Goal: Task Accomplishment & Management: Manage account settings

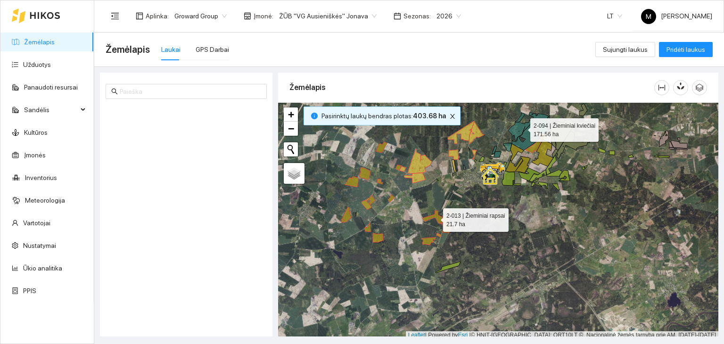
scroll to position [2, 0]
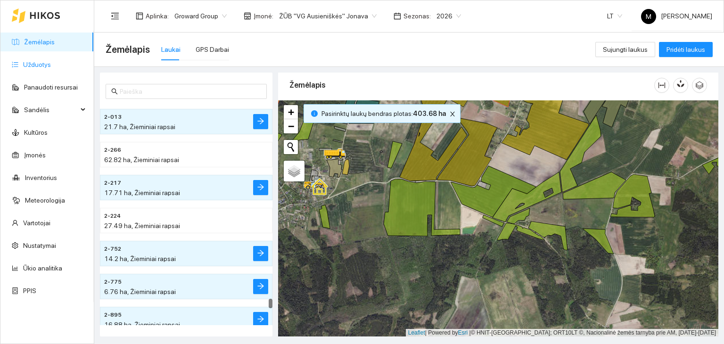
click at [51, 66] on link "Užduotys" at bounding box center [37, 65] width 28 height 8
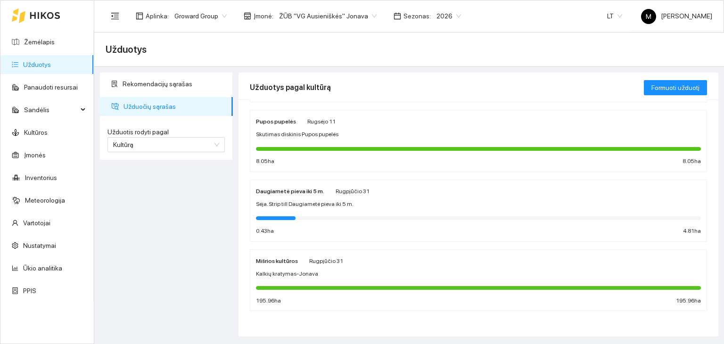
scroll to position [309, 0]
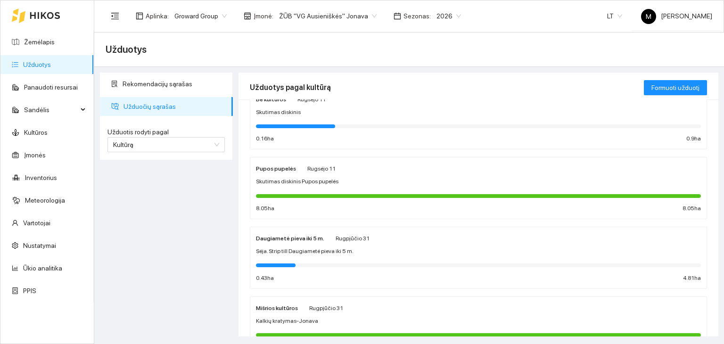
click at [342, 245] on div "Daugiametė pieva iki 5 m. Rugpjūčio 31 Sėja. Strip till Daugiametė pieva iki 5 …" at bounding box center [478, 258] width 445 height 50
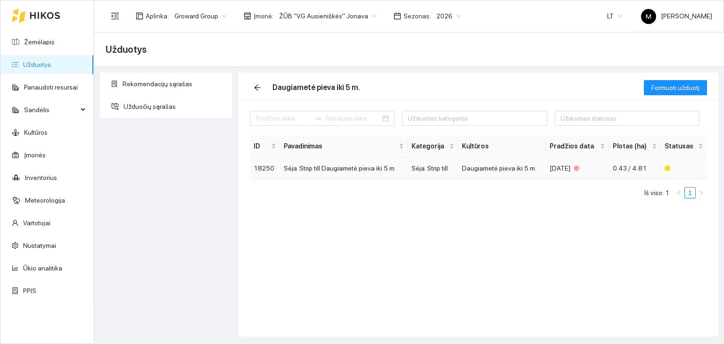
click at [302, 168] on td "Sėja. Strip till Daugiametė pieva iki 5 m." at bounding box center [344, 169] width 128 height 22
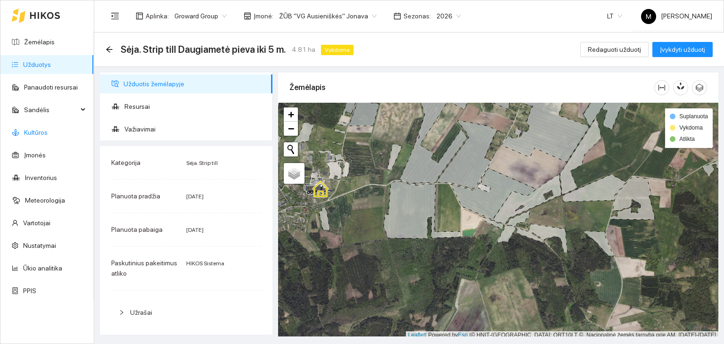
click at [29, 129] on link "Kultūros" at bounding box center [36, 133] width 24 height 8
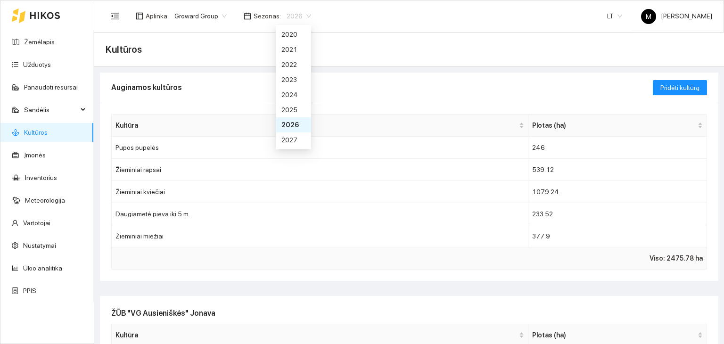
click at [292, 12] on span "2026" at bounding box center [299, 16] width 25 height 14
click at [290, 109] on div "2025" at bounding box center [294, 110] width 24 height 10
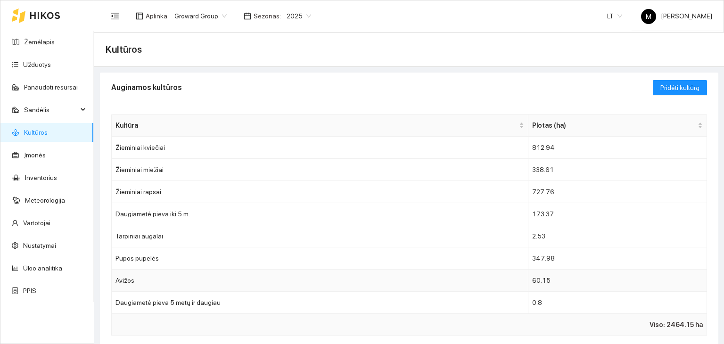
click at [207, 271] on td "Avižos" at bounding box center [320, 281] width 417 height 22
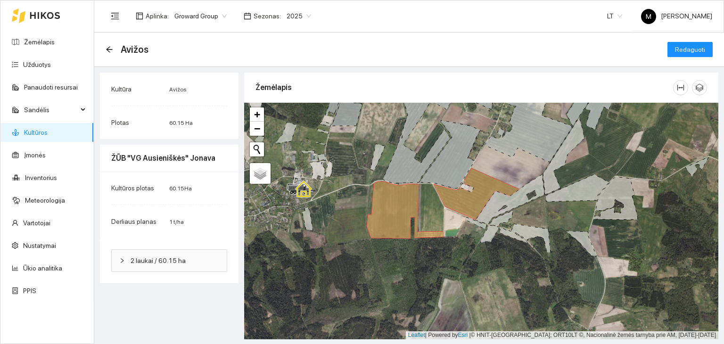
click at [292, 14] on span "2025" at bounding box center [299, 16] width 25 height 14
click at [295, 129] on div "2026" at bounding box center [294, 125] width 24 height 10
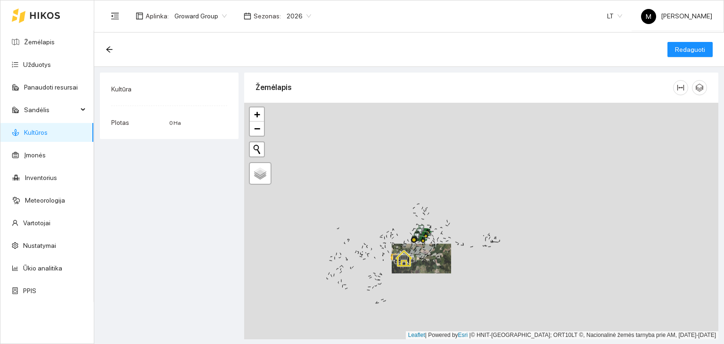
drag, startPoint x: 508, startPoint y: 159, endPoint x: 436, endPoint y: 280, distance: 140.2
click at [436, 280] on div at bounding box center [481, 221] width 474 height 237
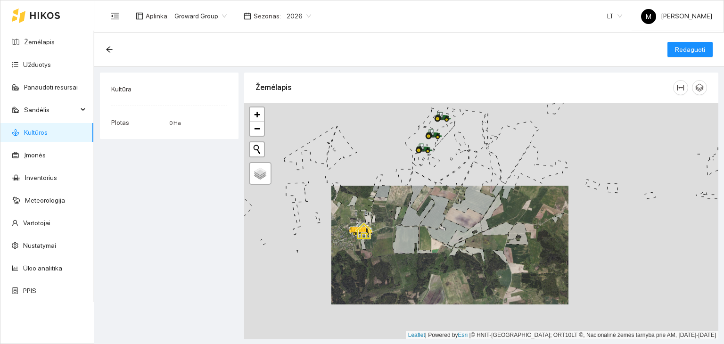
drag, startPoint x: 428, startPoint y: 304, endPoint x: 430, endPoint y: 236, distance: 67.9
click at [430, 236] on div at bounding box center [481, 221] width 474 height 237
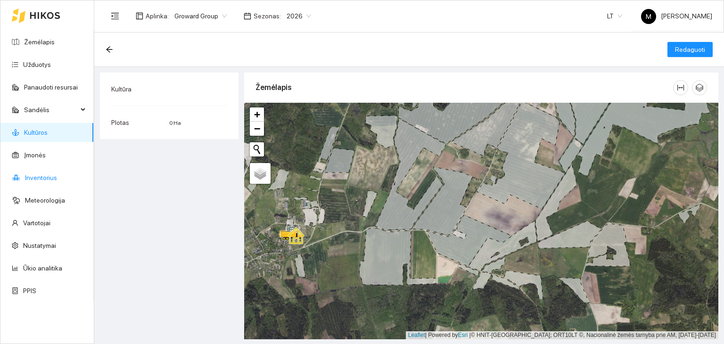
click at [50, 175] on link "Inventorius" at bounding box center [41, 178] width 32 height 8
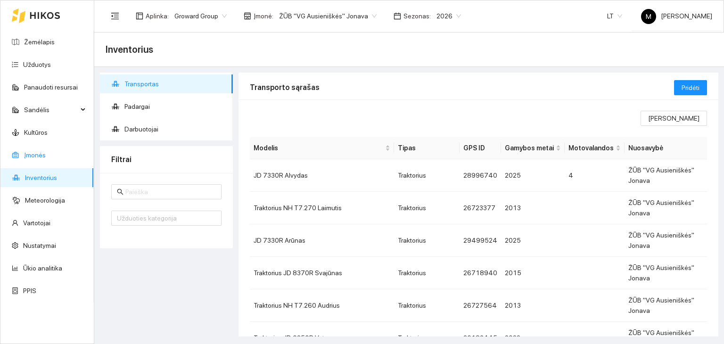
click at [33, 155] on link "Įmonės" at bounding box center [35, 155] width 22 height 8
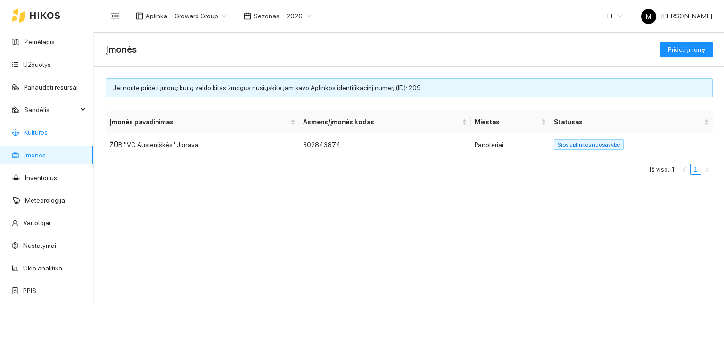
click at [38, 133] on link "Kultūros" at bounding box center [36, 133] width 24 height 8
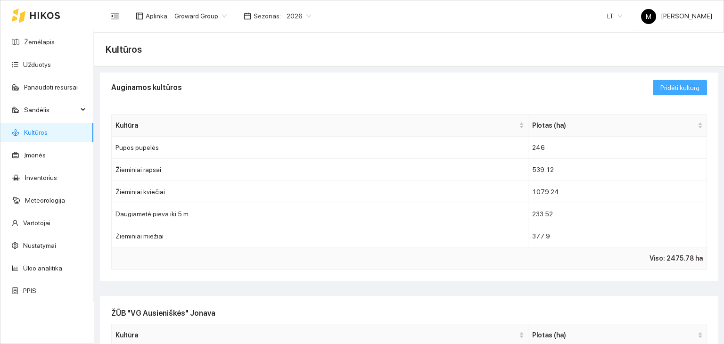
click at [675, 84] on span "Pridėti kultūrą" at bounding box center [680, 88] width 39 height 10
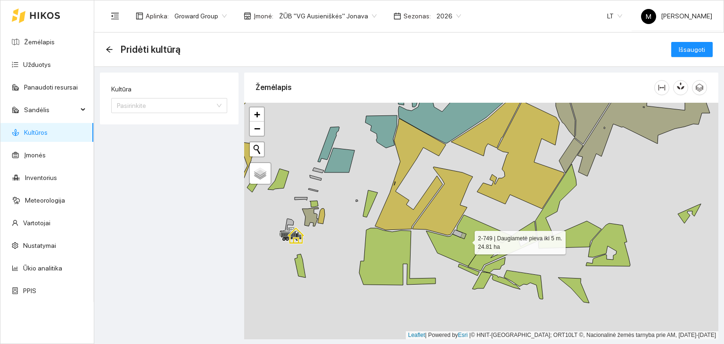
click at [447, 251] on icon at bounding box center [468, 240] width 85 height 51
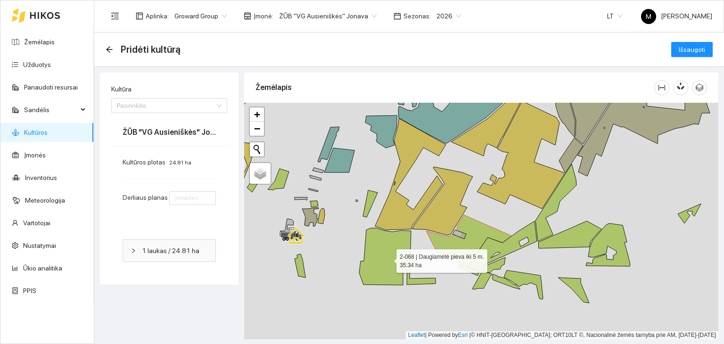
click at [390, 261] on icon at bounding box center [397, 256] width 76 height 57
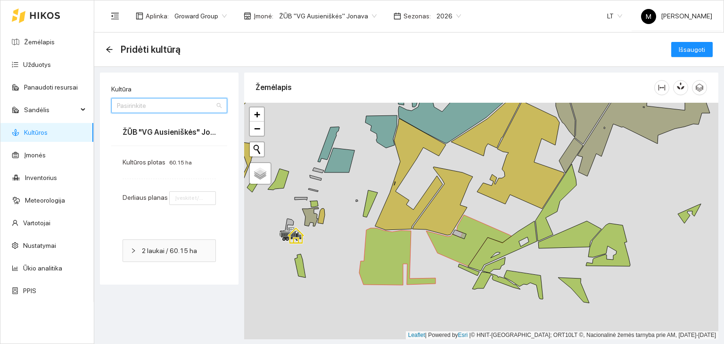
click at [164, 108] on input "Kultūra" at bounding box center [166, 106] width 98 height 14
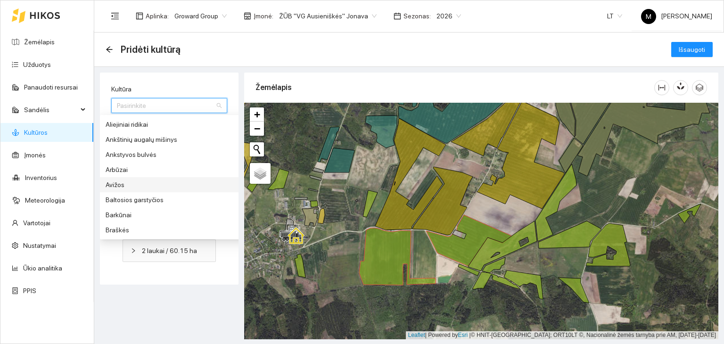
click at [138, 183] on div "Avižos" at bounding box center [176, 185] width 141 height 10
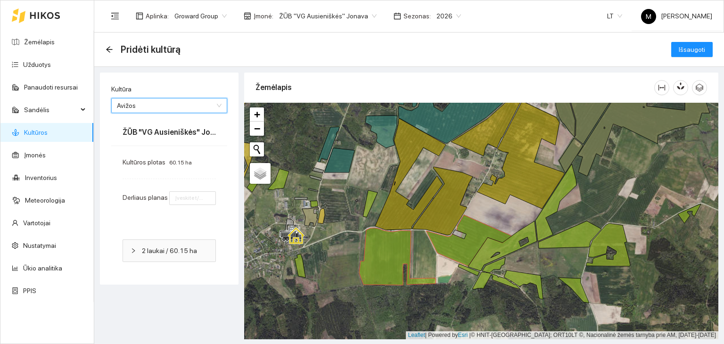
type input "1"
click at [181, 197] on input "1" at bounding box center [192, 198] width 47 height 14
type input "5"
click at [171, 219] on div "Kultūros plotas 60.15 ha Derliaus planas 5" at bounding box center [169, 187] width 116 height 83
click at [688, 51] on span "Išsaugoti" at bounding box center [692, 49] width 26 height 10
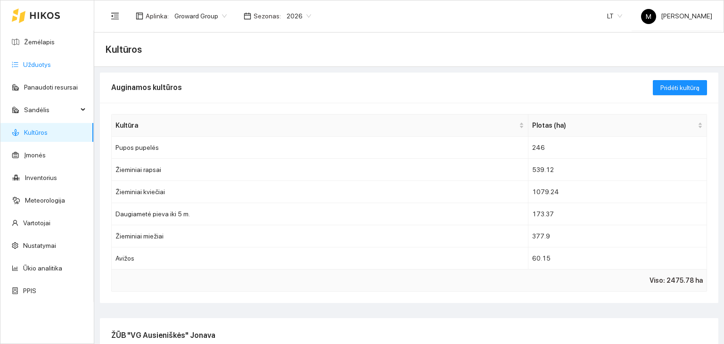
click at [28, 66] on link "Užduotys" at bounding box center [37, 65] width 28 height 8
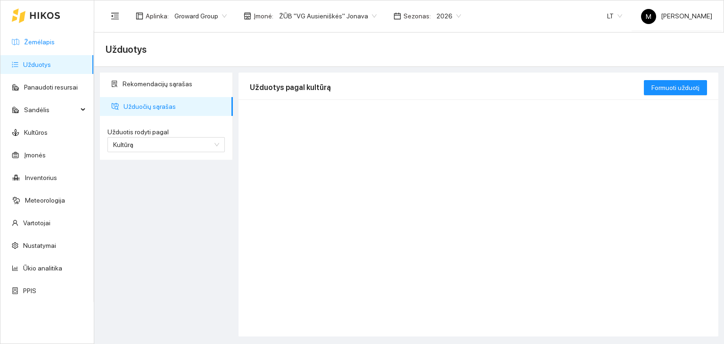
click at [44, 44] on link "Žemėlapis" at bounding box center [39, 42] width 31 height 8
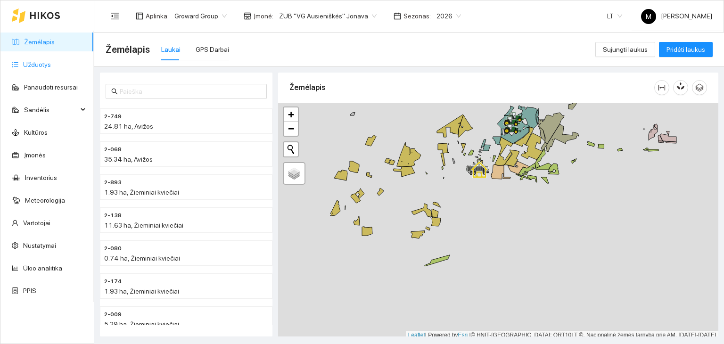
click at [28, 62] on link "Užduotys" at bounding box center [37, 65] width 28 height 8
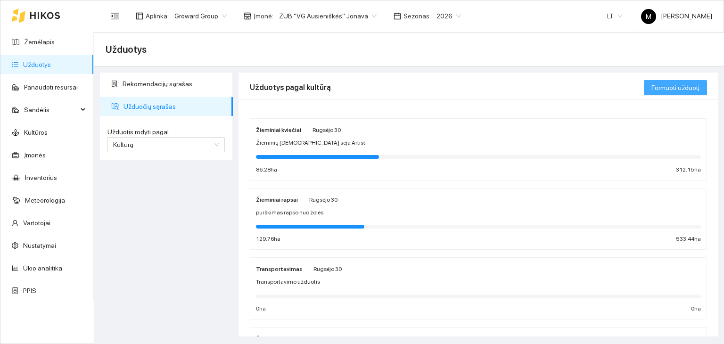
click at [668, 89] on span "Formuoti užduotį" at bounding box center [676, 88] width 48 height 10
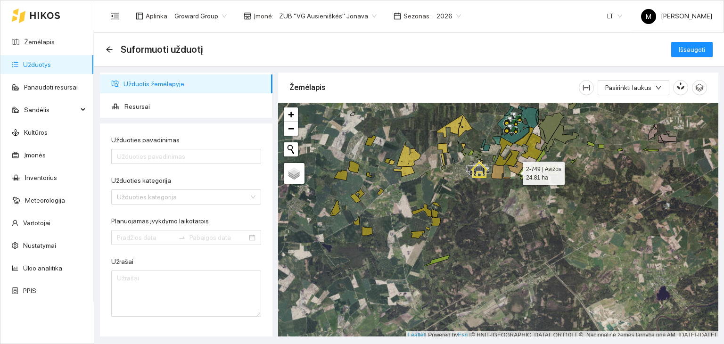
click at [514, 171] on div at bounding box center [498, 221] width 440 height 237
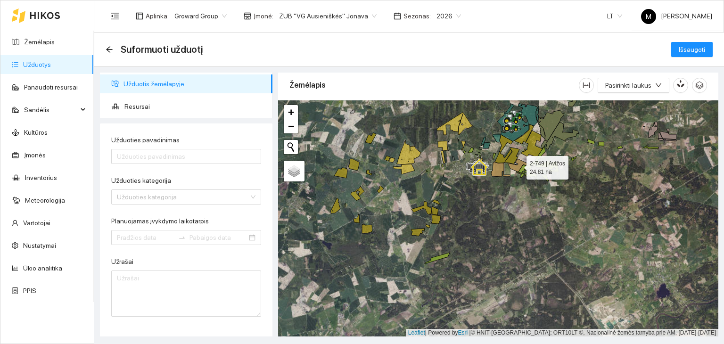
click at [517, 167] on icon at bounding box center [519, 165] width 22 height 13
click at [499, 172] on icon at bounding box center [500, 169] width 19 height 15
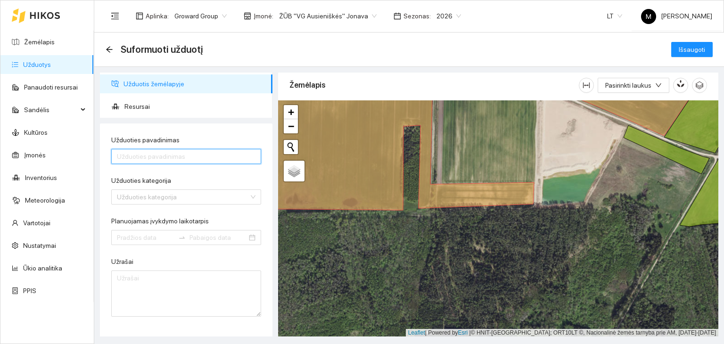
click at [163, 159] on input "Užduoties pavadinimas" at bounding box center [186, 156] width 150 height 15
click at [180, 156] on input "Purškimas nuo pabirų barbarian" at bounding box center [186, 156] width 150 height 15
type input "Purškimas nuo pabirų Barbarian"
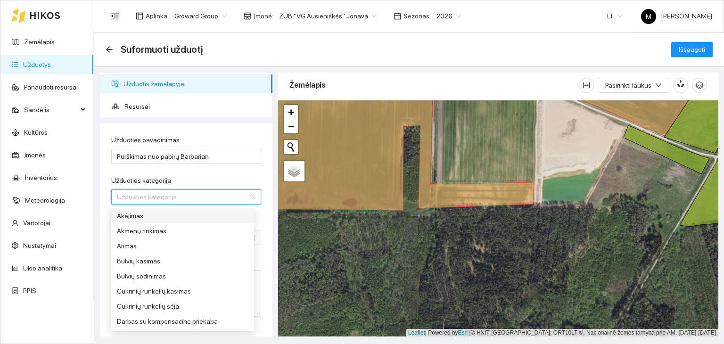
click at [186, 202] on input "Užduoties kategorija" at bounding box center [183, 197] width 132 height 14
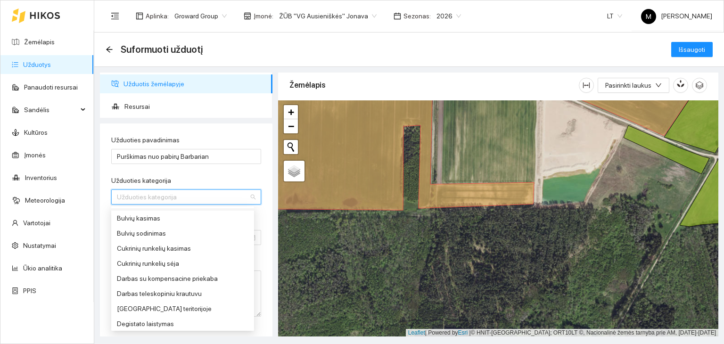
scroll to position [0, 0]
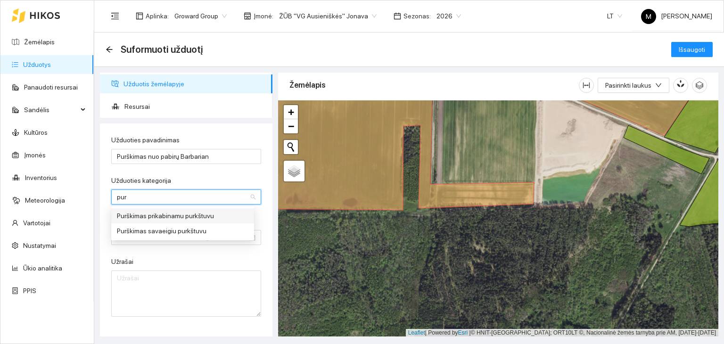
type input "purš"
click at [194, 215] on div "Purškimas prikabinamu purkštuvu" at bounding box center [183, 216] width 132 height 10
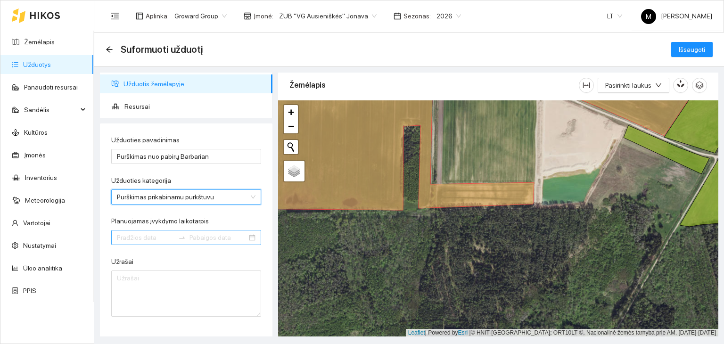
click at [158, 237] on input "Planuojamas įvykdymo laikotarpis" at bounding box center [146, 237] width 58 height 10
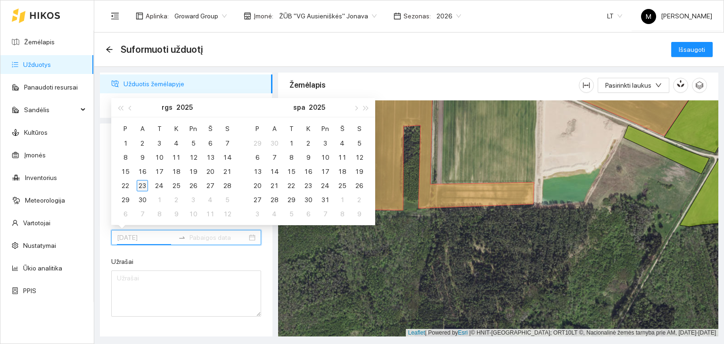
type input "[DATE]"
click at [141, 184] on div "23" at bounding box center [142, 185] width 11 height 11
type input "[DATE]"
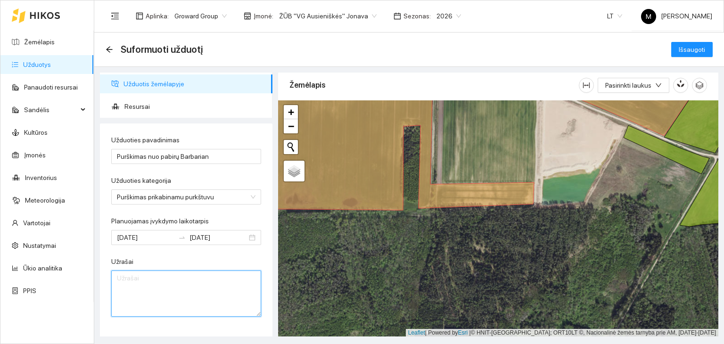
click at [159, 282] on textarea "Užrašai" at bounding box center [186, 294] width 150 height 46
type textarea "Purškimas Barbarian chemija ant avižų ražienos"
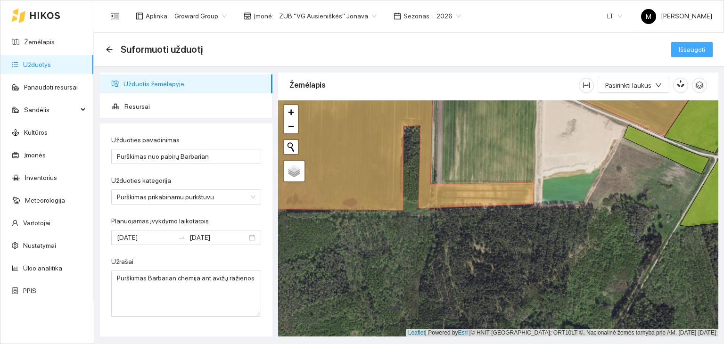
click at [684, 55] on button "Išsaugoti" at bounding box center [692, 49] width 41 height 15
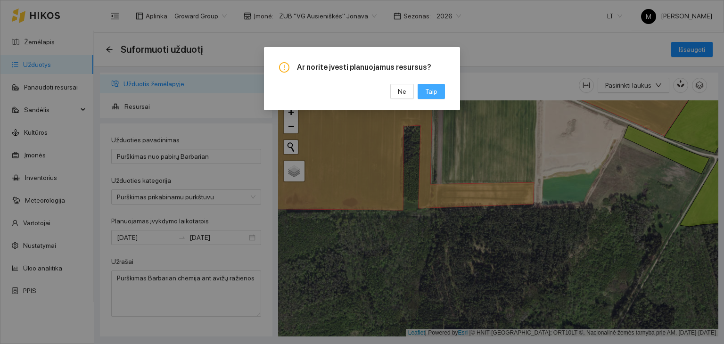
click at [432, 93] on span "Taip" at bounding box center [431, 91] width 12 height 10
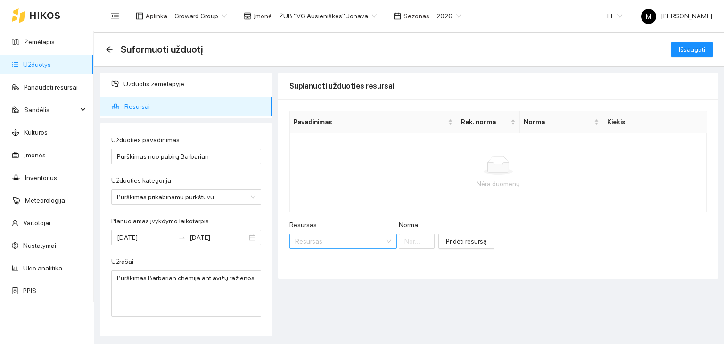
click at [315, 240] on input "Resursas" at bounding box center [340, 241] width 90 height 14
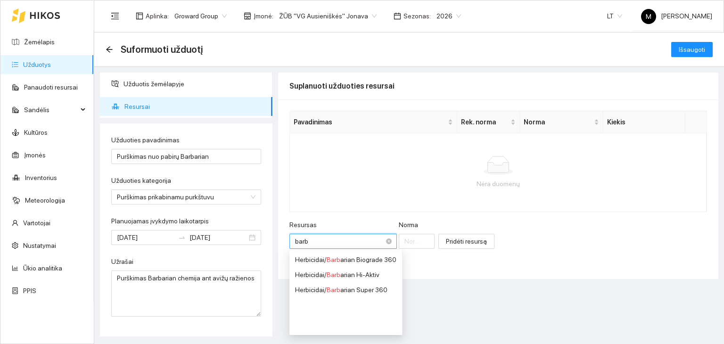
type input "barba"
click at [324, 286] on div "Herbicidai / Barba rian Super 360" at bounding box center [345, 290] width 101 height 10
type input "1"
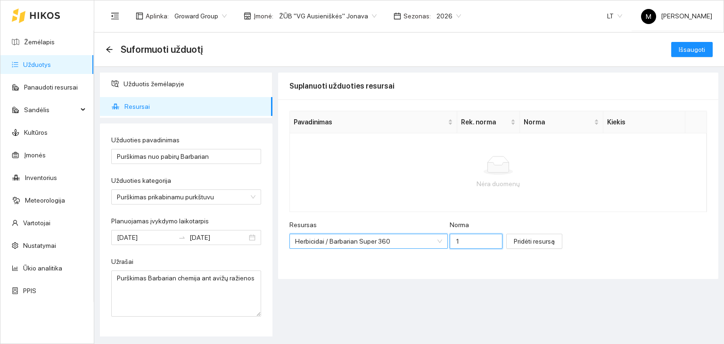
click at [450, 240] on input "1" at bounding box center [476, 241] width 53 height 15
type input "3"
click at [514, 245] on span "Pridėti resursą" at bounding box center [534, 241] width 41 height 10
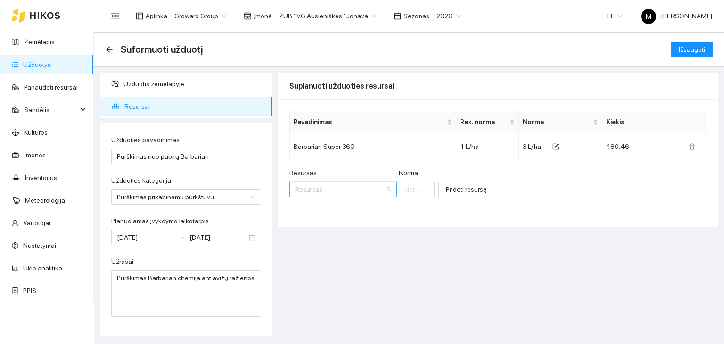
click at [336, 188] on input "Resursas" at bounding box center [340, 189] width 90 height 14
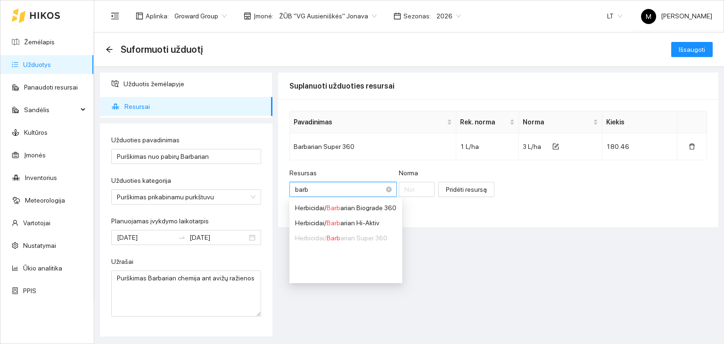
type input "barba"
click at [334, 223] on span "Barba" at bounding box center [335, 223] width 17 height 8
type input "1"
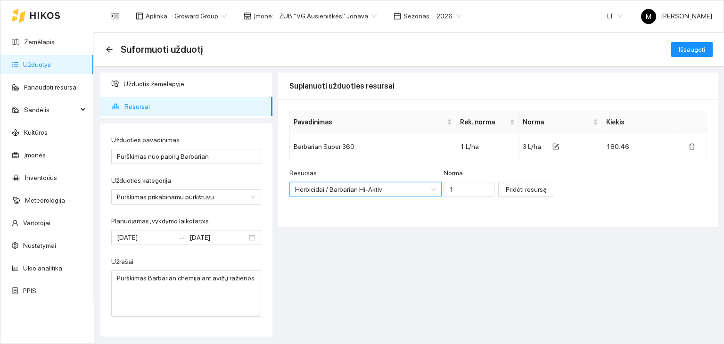
scroll to position [1652, 0]
click at [450, 189] on input "1" at bounding box center [469, 189] width 51 height 15
type input "2"
click at [581, 241] on div "Suplanuoti užduoties resursai Pavadinimas Rek. [PERSON_NAME] Barbarian Super 36…" at bounding box center [498, 205] width 440 height 264
click at [579, 183] on div "Resursas Herbicidai / Barbarian Hi-Aktiv Norma 2 Pridėti resursą" at bounding box center [499, 188] width 418 height 41
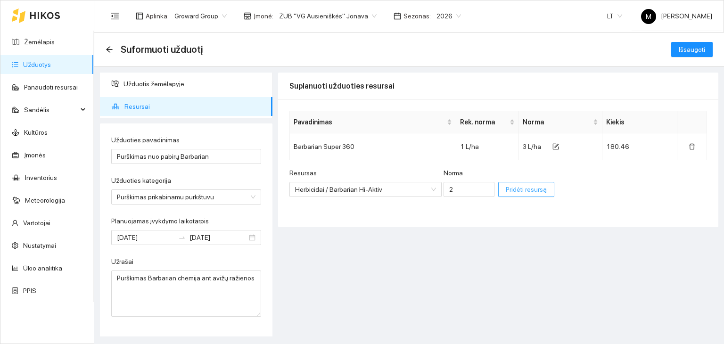
click at [505, 194] on button "Pridėti resursą" at bounding box center [526, 189] width 56 height 15
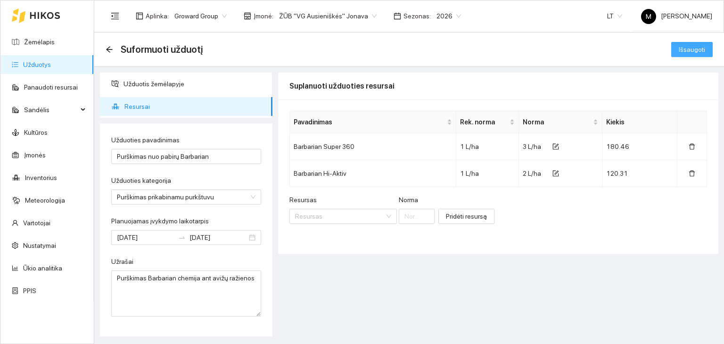
click at [696, 53] on span "Išsaugoti" at bounding box center [692, 49] width 26 height 10
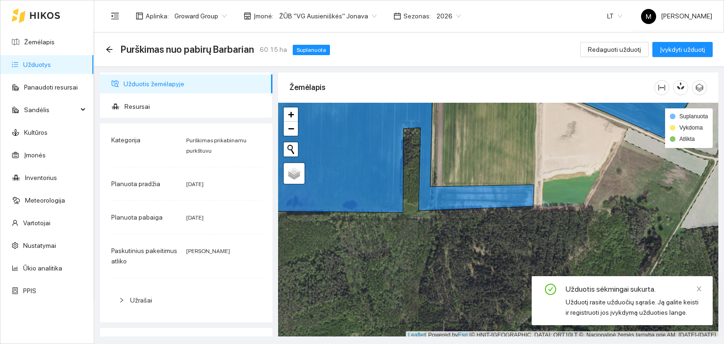
click at [51, 61] on link "Užduotys" at bounding box center [37, 65] width 28 height 8
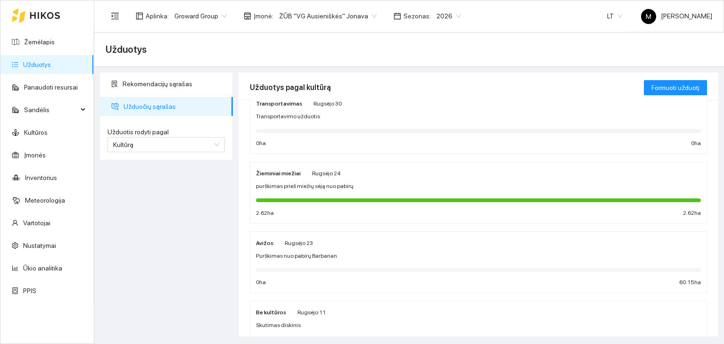
scroll to position [189, 0]
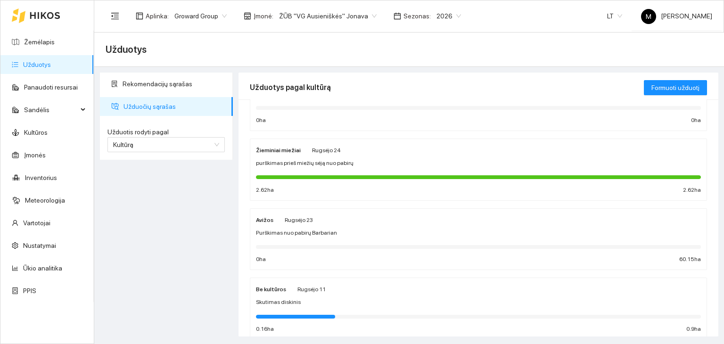
click at [308, 221] on span "Rugsėjo 23" at bounding box center [299, 220] width 28 height 7
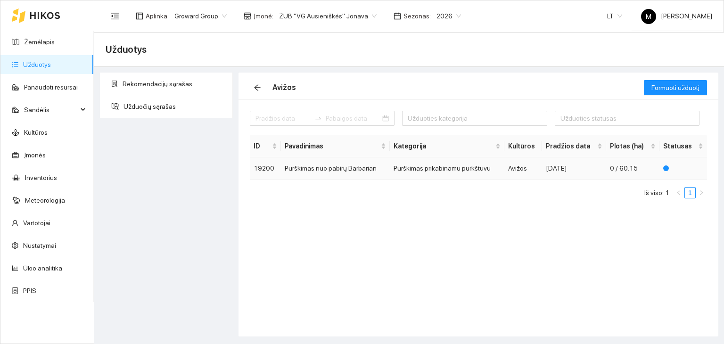
click at [336, 166] on td "Purškimas nuo pabirų Barbarian" at bounding box center [335, 169] width 109 height 22
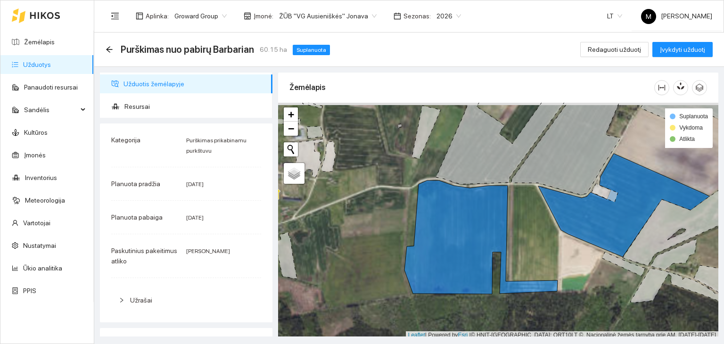
click at [43, 61] on link "Užduotys" at bounding box center [37, 65] width 28 height 8
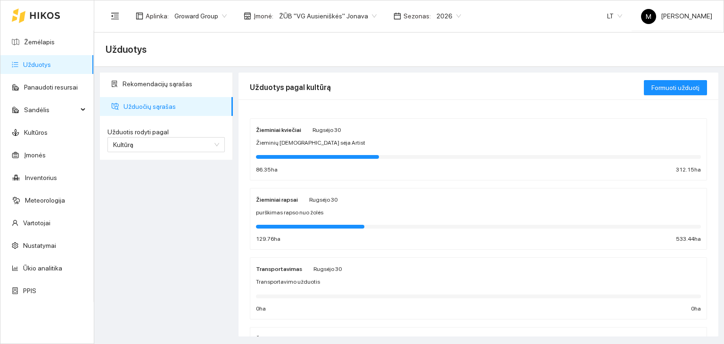
click at [287, 143] on span "Žieminių [DEMOGRAPHIC_DATA] sėja Artist" at bounding box center [310, 143] width 109 height 9
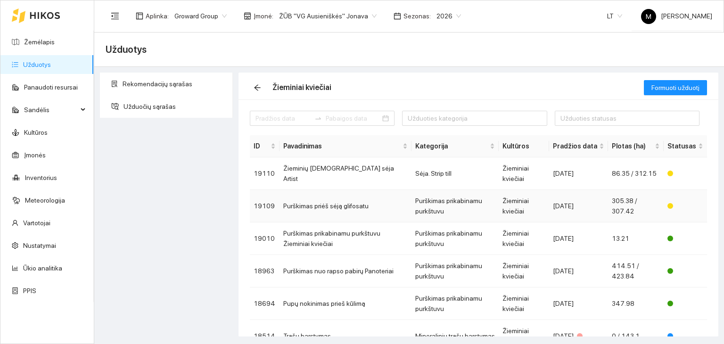
click at [338, 208] on td "Purškimas priėš sėją glifosatu" at bounding box center [346, 206] width 132 height 33
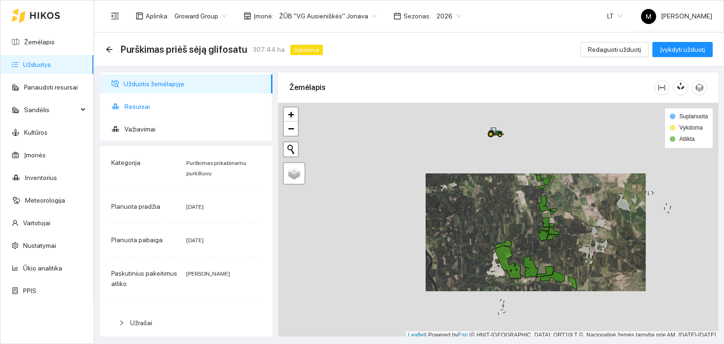
click at [141, 108] on span "Resursai" at bounding box center [194, 106] width 141 height 19
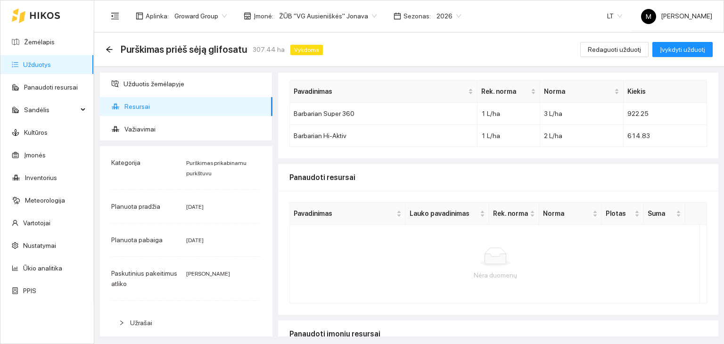
scroll to position [47, 0]
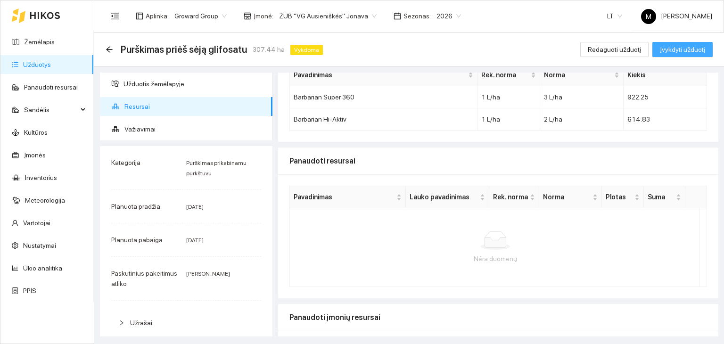
click at [676, 52] on span "Įvykdyti užduotį" at bounding box center [682, 49] width 45 height 10
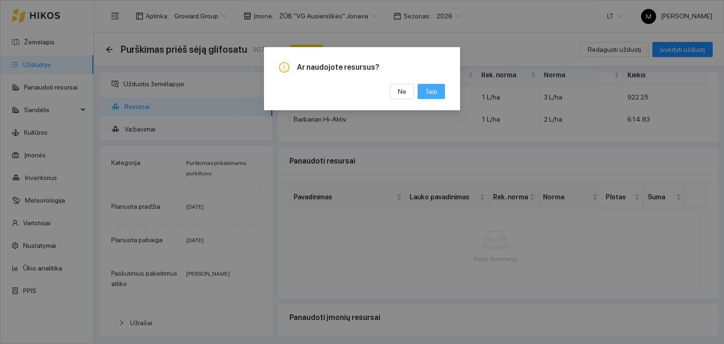
click at [440, 93] on button "Taip" at bounding box center [431, 91] width 27 height 15
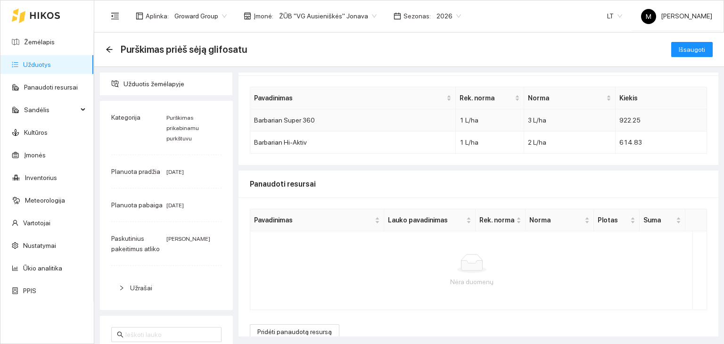
scroll to position [37, 0]
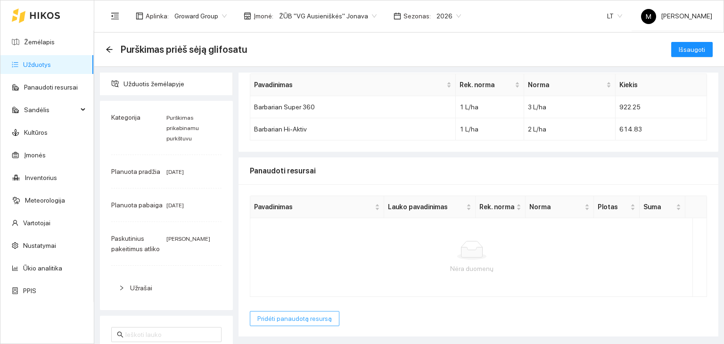
click at [290, 317] on span "Pridėti panaudotą resursą" at bounding box center [294, 319] width 75 height 10
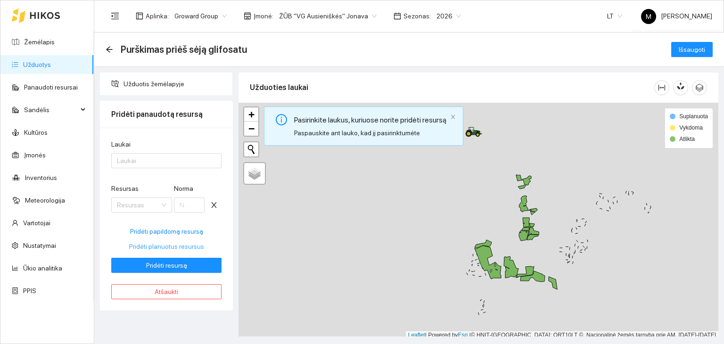
click at [182, 248] on span "Pridėti planuotus resursus" at bounding box center [166, 246] width 75 height 10
type input "3"
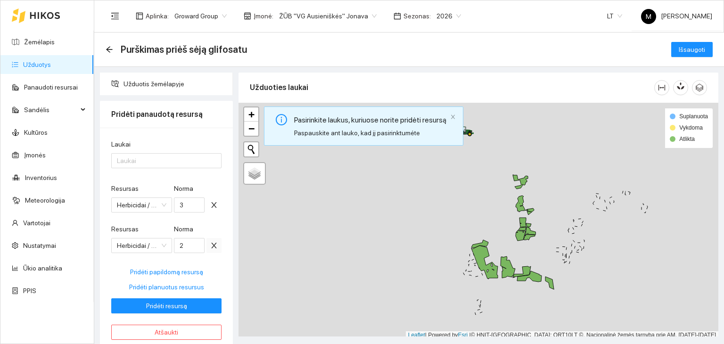
click at [215, 246] on icon "close" at bounding box center [214, 246] width 8 height 8
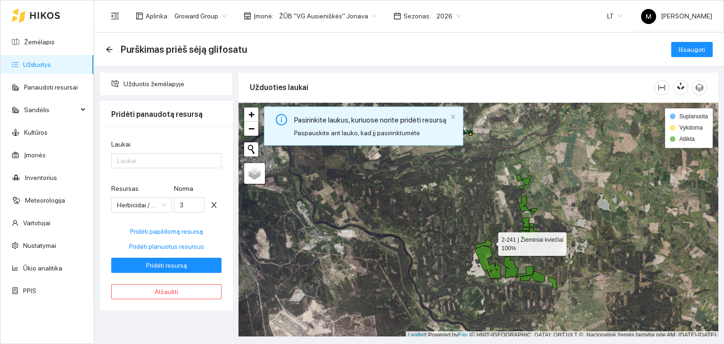
click at [490, 241] on icon at bounding box center [483, 244] width 17 height 8
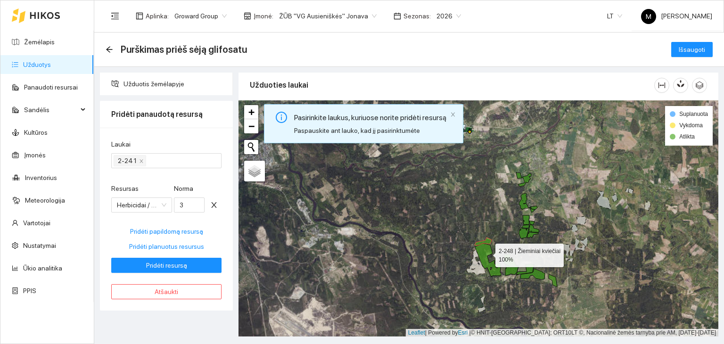
click at [487, 253] on icon at bounding box center [488, 259] width 26 height 33
click at [451, 115] on icon "close" at bounding box center [453, 115] width 4 height 4
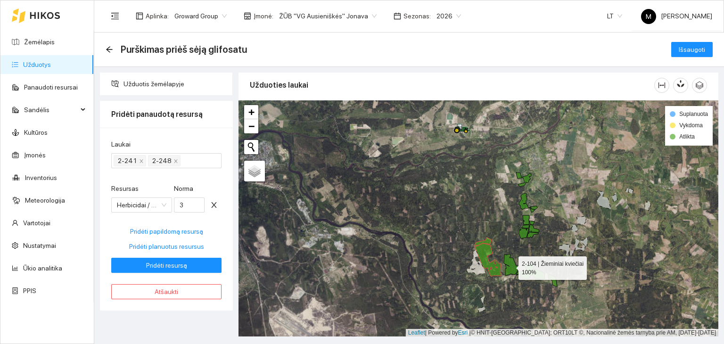
click at [509, 271] on icon at bounding box center [511, 265] width 15 height 22
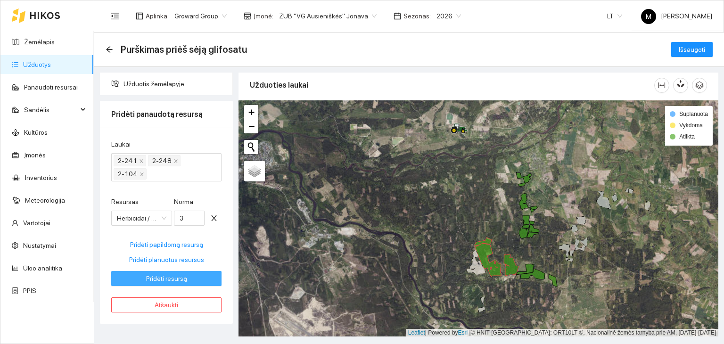
click at [179, 280] on span "Pridėti resursą" at bounding box center [166, 279] width 41 height 10
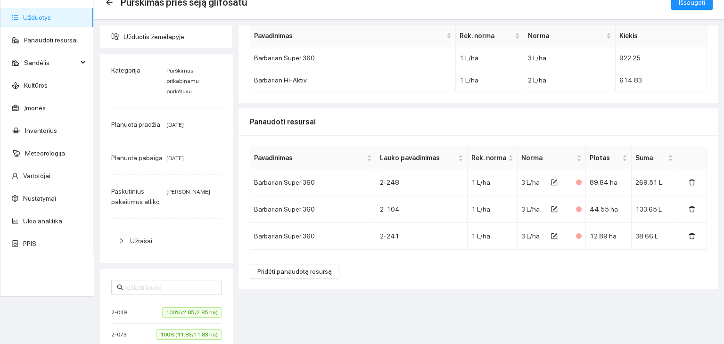
scroll to position [0, 0]
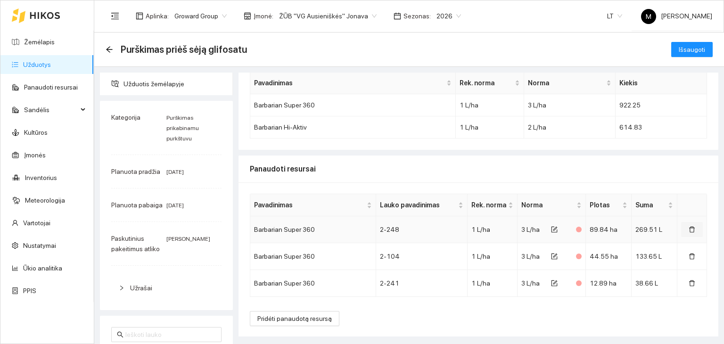
click at [689, 227] on icon "delete" at bounding box center [692, 229] width 7 height 7
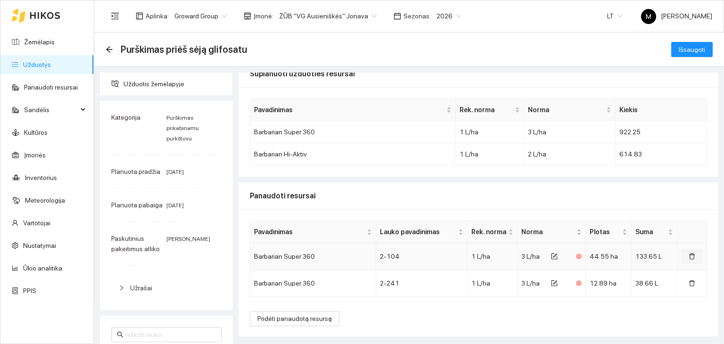
click at [689, 255] on icon "delete" at bounding box center [692, 256] width 7 height 7
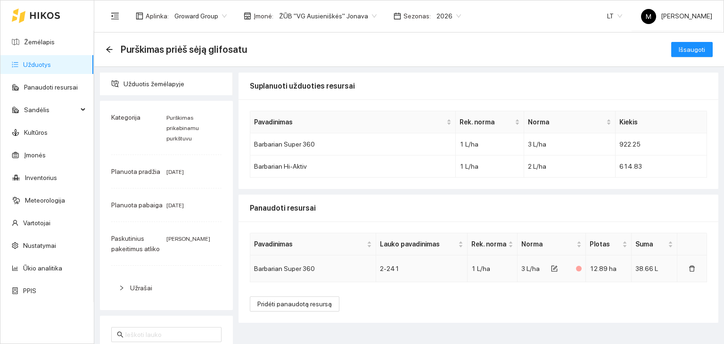
scroll to position [0, 0]
click at [689, 270] on icon "delete" at bounding box center [692, 268] width 7 height 7
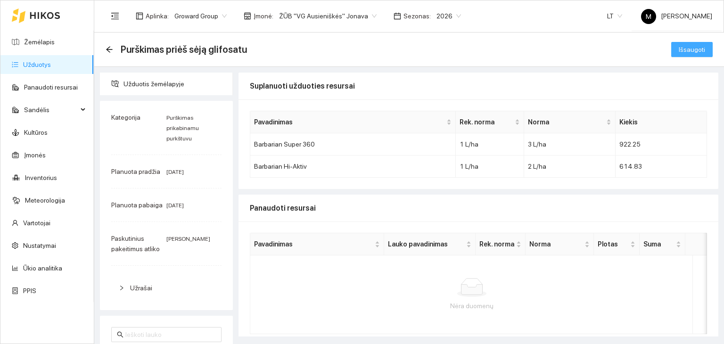
click at [682, 50] on span "Išsaugoti" at bounding box center [692, 49] width 26 height 10
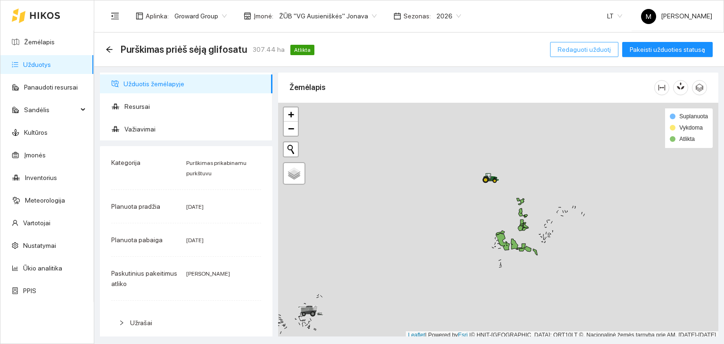
click at [589, 44] on span "Redaguoti užduotį" at bounding box center [584, 49] width 53 height 10
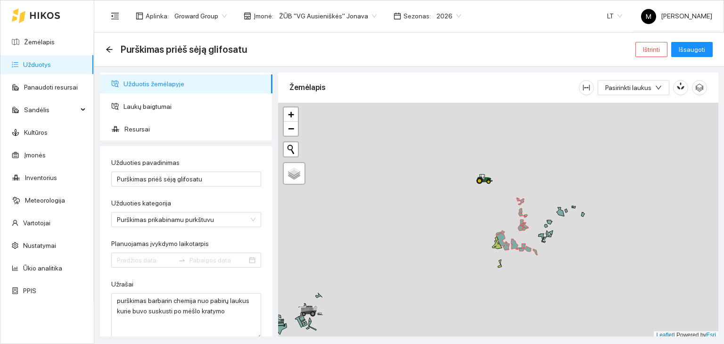
type input "[DATE]"
click at [139, 130] on span "Resursai" at bounding box center [194, 129] width 141 height 19
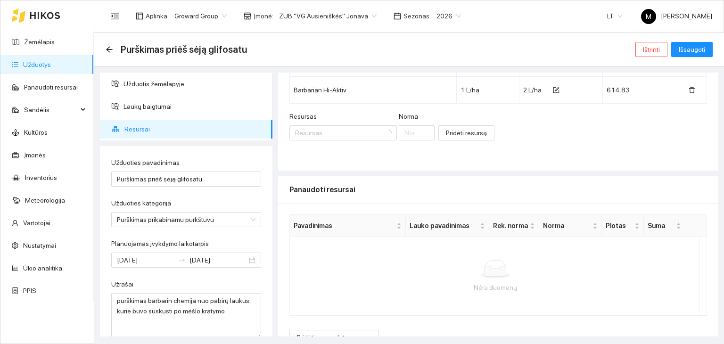
scroll to position [102, 0]
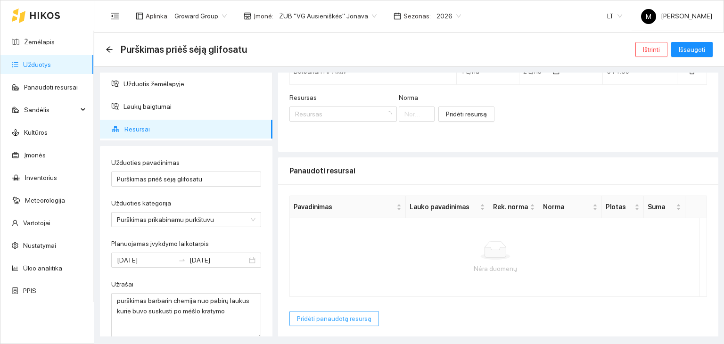
click at [304, 314] on span "Pridėti panaudotą resursą" at bounding box center [334, 319] width 75 height 10
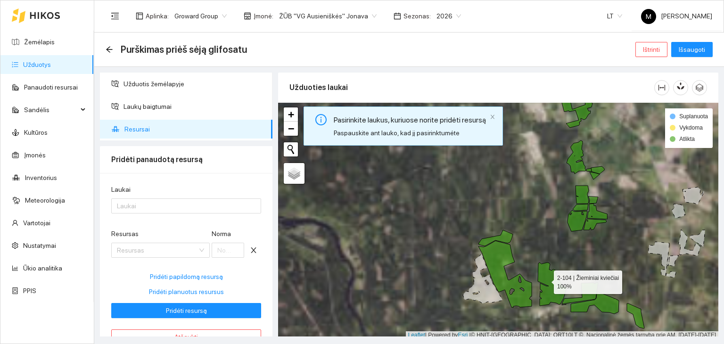
click at [546, 280] on icon at bounding box center [552, 284] width 29 height 43
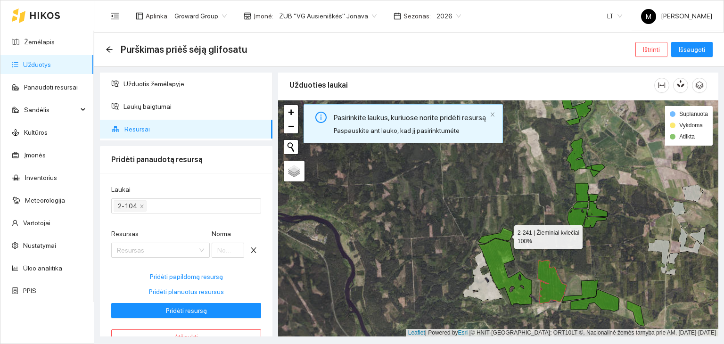
click at [506, 234] on icon at bounding box center [496, 236] width 34 height 16
click at [184, 295] on span "Pridėti planuotus resursus" at bounding box center [186, 292] width 75 height 10
type input "3"
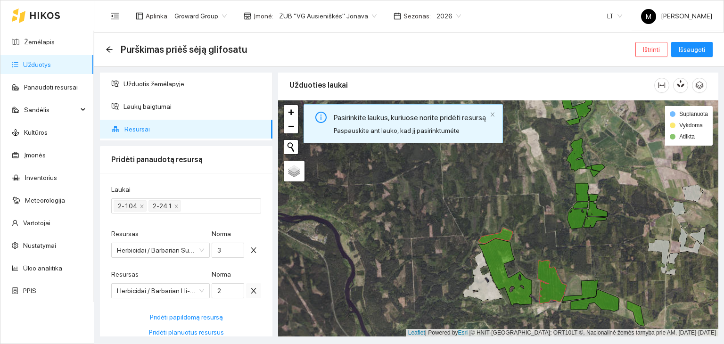
click at [250, 293] on icon "close" at bounding box center [254, 291] width 8 height 8
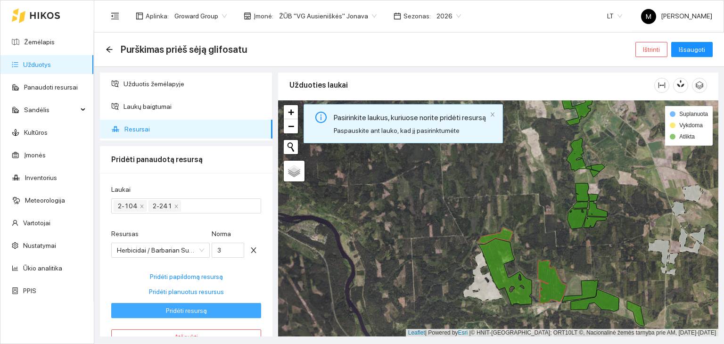
click at [202, 310] on span "Pridėti resursą" at bounding box center [186, 311] width 41 height 10
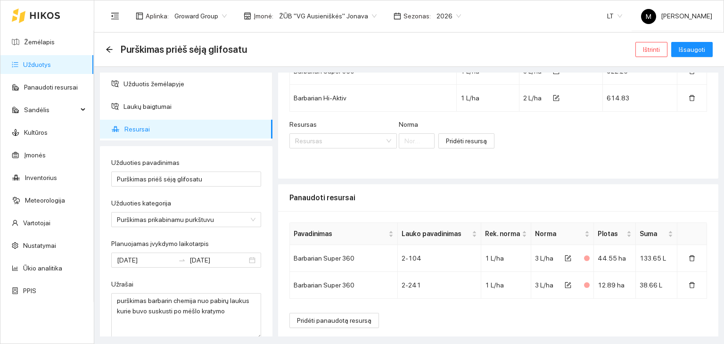
scroll to position [77, 0]
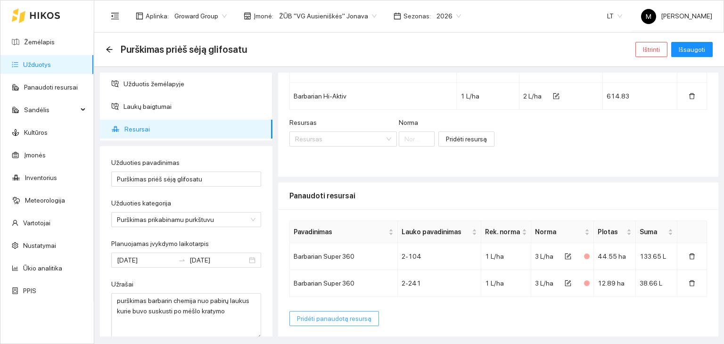
click at [319, 316] on span "Pridėti panaudotą resursą" at bounding box center [334, 319] width 75 height 10
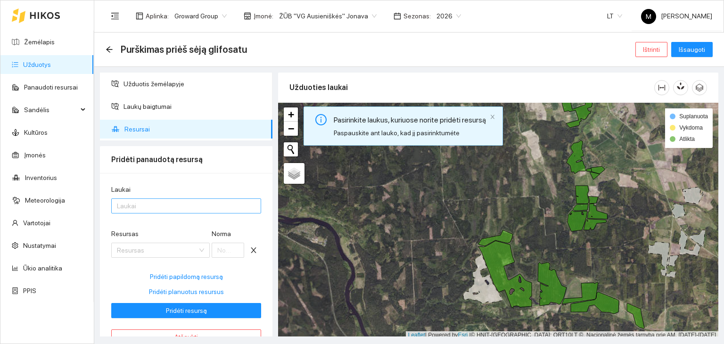
click at [161, 207] on div at bounding box center [182, 205] width 136 height 11
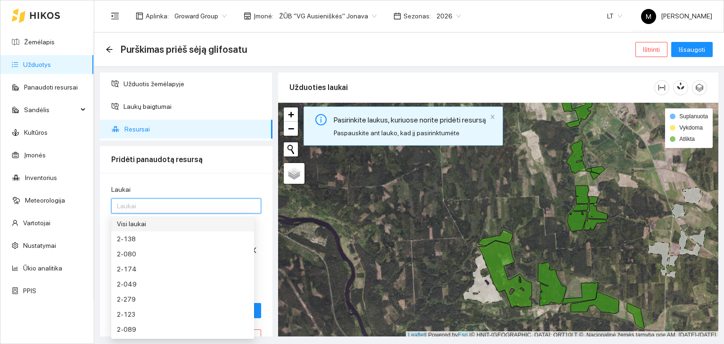
click at [155, 225] on div "Visi laukai" at bounding box center [183, 224] width 132 height 10
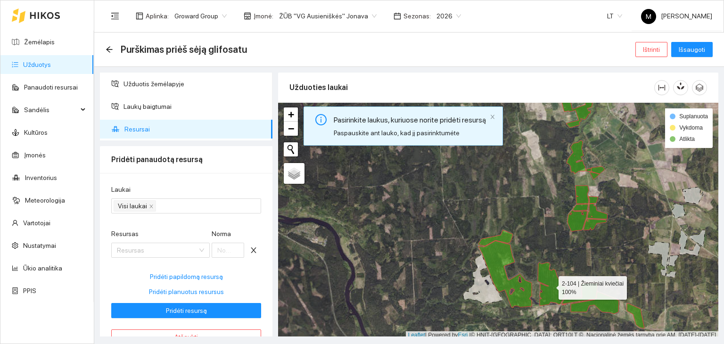
scroll to position [2, 0]
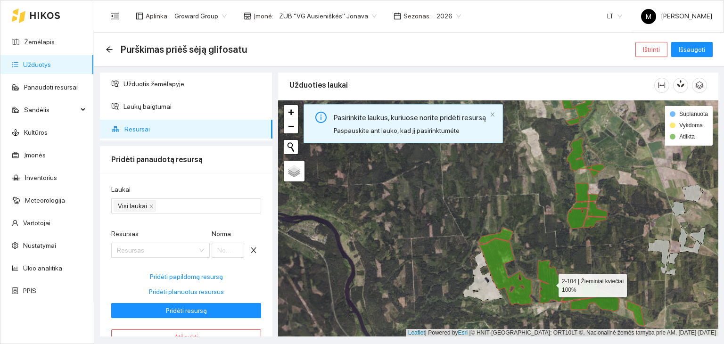
click at [553, 291] on icon at bounding box center [552, 281] width 29 height 43
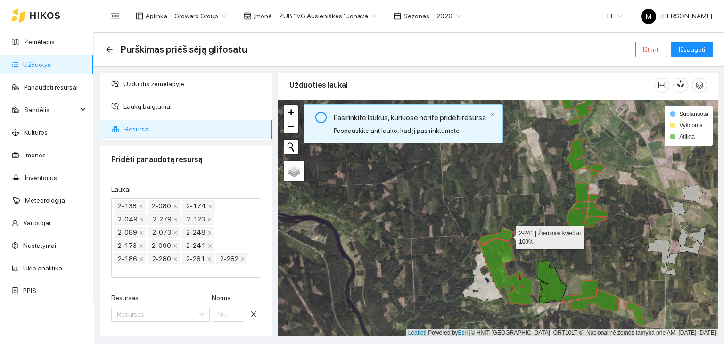
click at [507, 235] on icon at bounding box center [496, 236] width 34 height 16
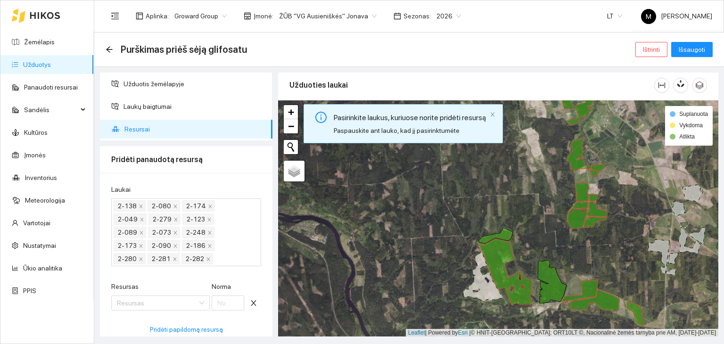
scroll to position [75, 0]
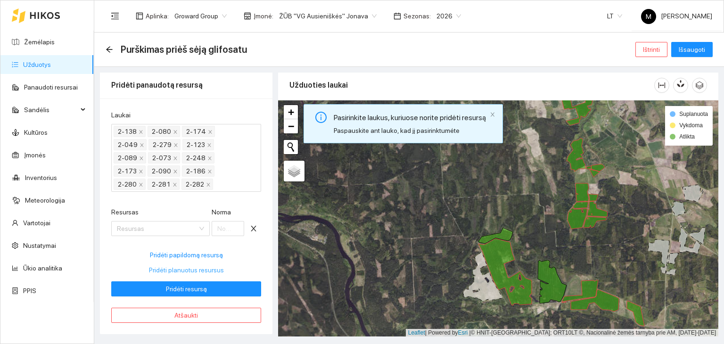
click at [196, 269] on span "Pridėti planuotus resursus" at bounding box center [186, 270] width 75 height 10
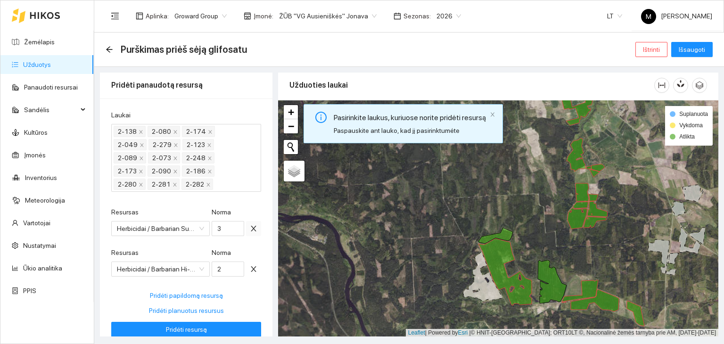
click at [250, 226] on icon "close" at bounding box center [254, 229] width 8 height 8
type input "2"
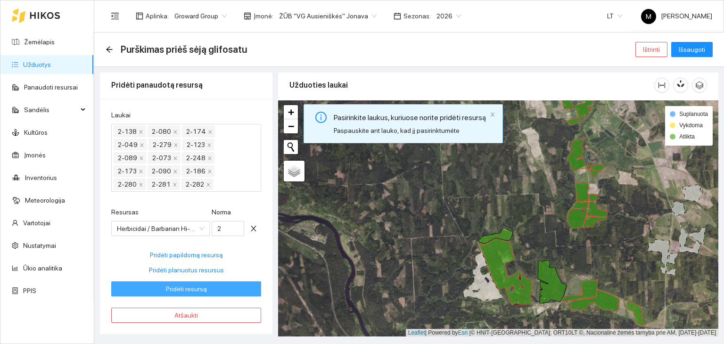
click at [202, 285] on span "Pridėti resursą" at bounding box center [186, 289] width 41 height 10
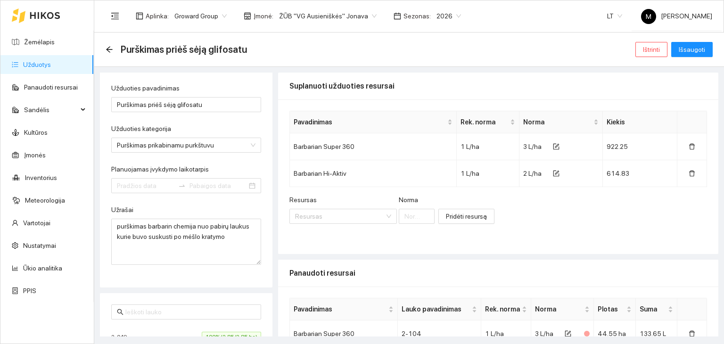
type input "[DATE]"
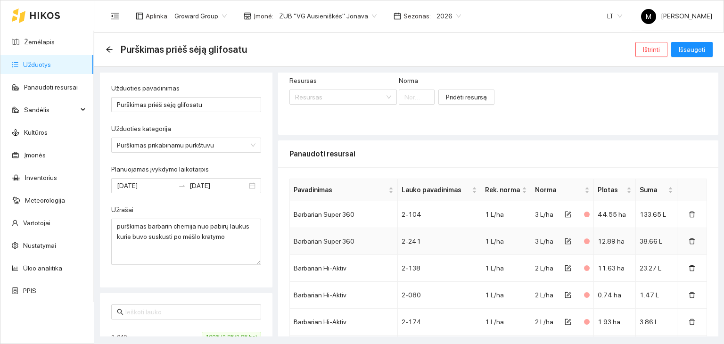
scroll to position [141, 0]
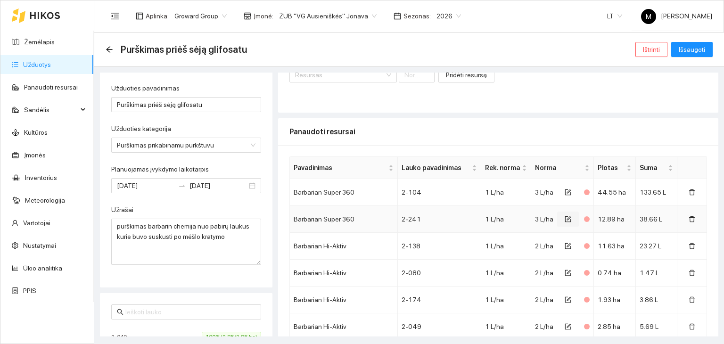
click at [567, 218] on icon "form" at bounding box center [569, 218] width 4 height 4
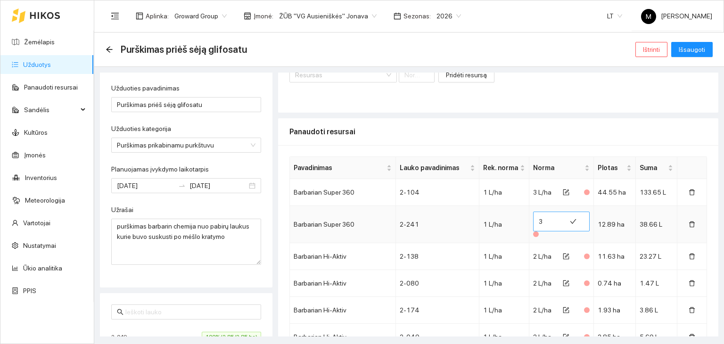
click at [545, 219] on input "3" at bounding box center [550, 221] width 22 height 15
click at [522, 236] on td "1 L/ha" at bounding box center [505, 224] width 50 height 37
click at [545, 220] on input "2.5" at bounding box center [550, 221] width 22 height 15
click at [539, 219] on input "2" at bounding box center [550, 221] width 22 height 15
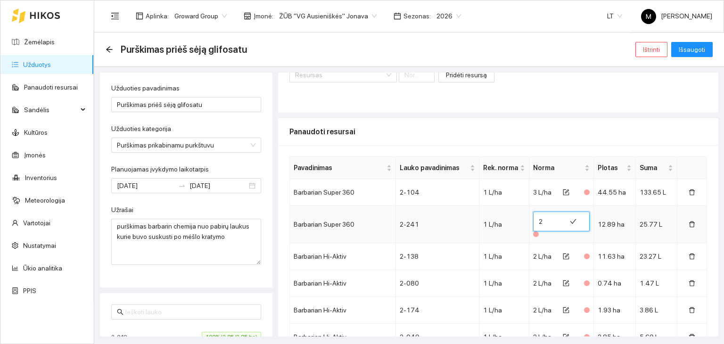
type input "2.5"
click at [536, 190] on span "3 L/ha" at bounding box center [542, 193] width 18 height 8
click at [565, 191] on button "button" at bounding box center [567, 192] width 22 height 15
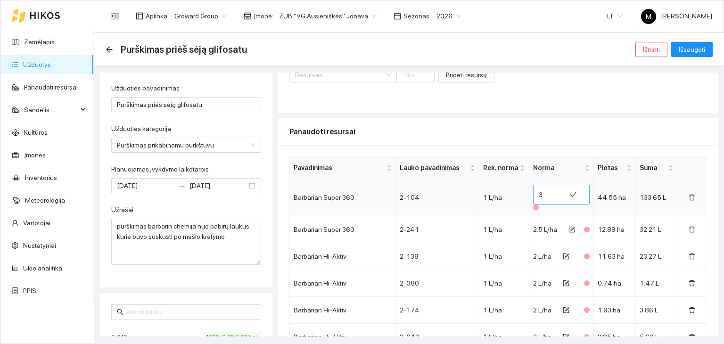
click at [545, 190] on input "3" at bounding box center [550, 194] width 22 height 15
type input "2.7"
click at [687, 48] on span "Išsaugoti" at bounding box center [692, 49] width 26 height 10
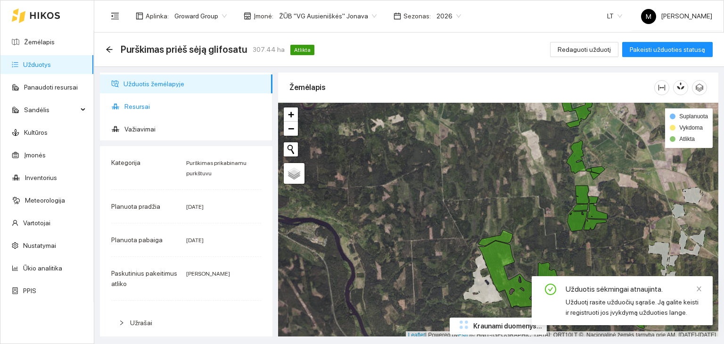
click at [152, 103] on span "Resursai" at bounding box center [194, 106] width 141 height 19
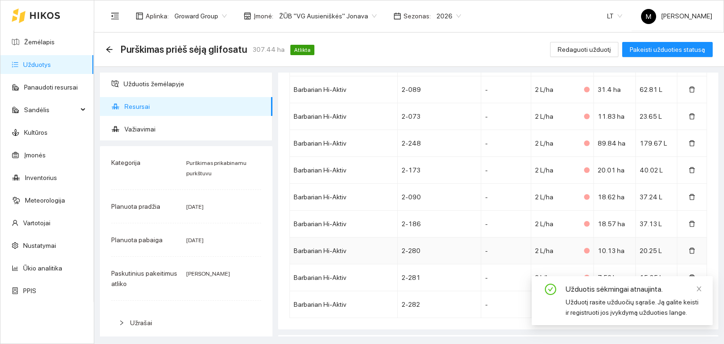
scroll to position [485, 0]
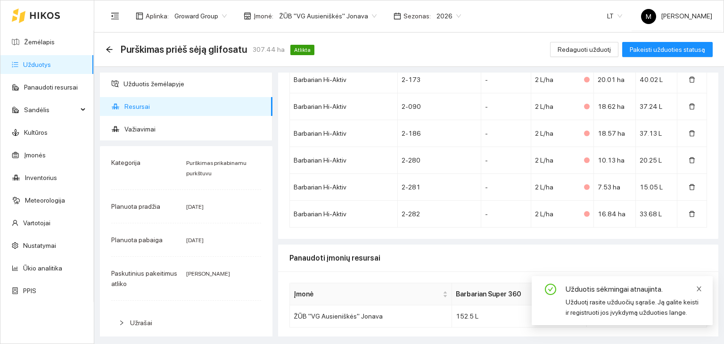
click at [698, 287] on icon "close" at bounding box center [699, 289] width 7 height 7
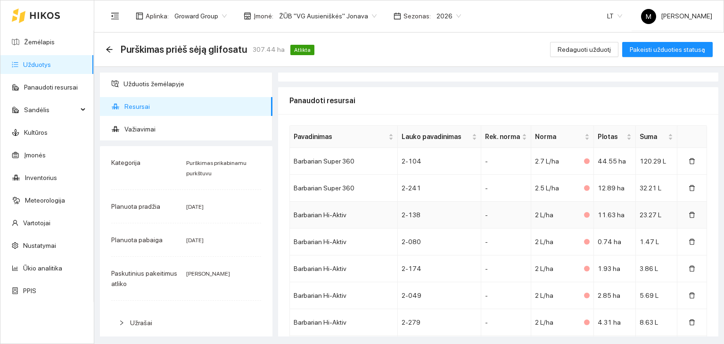
scroll to position [0, 0]
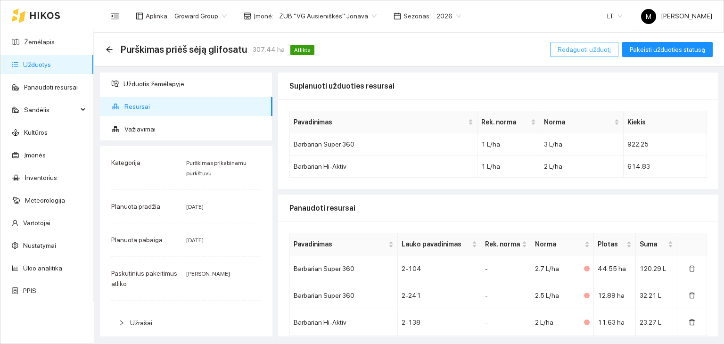
click at [600, 47] on span "Redaguoti užduotį" at bounding box center [584, 49] width 53 height 10
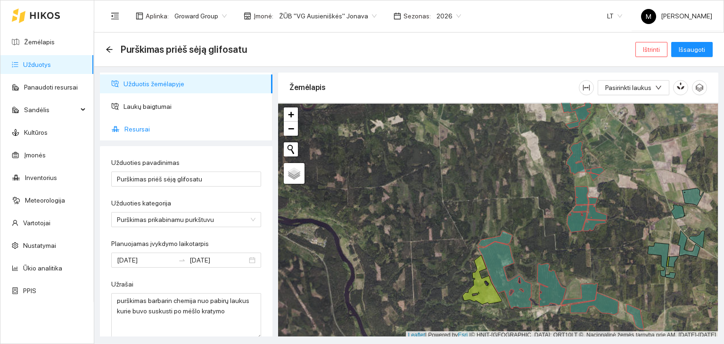
click at [146, 124] on span "Resursai" at bounding box center [194, 129] width 141 height 19
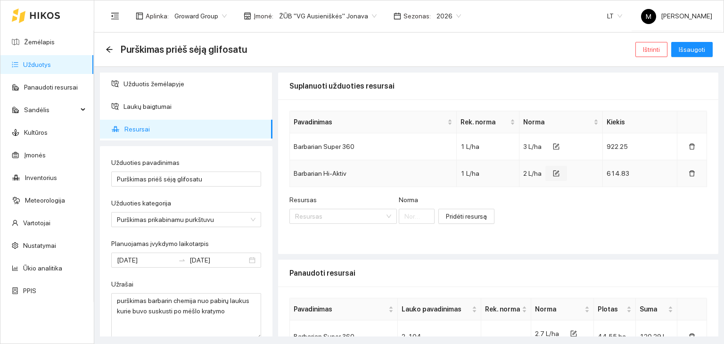
click at [553, 174] on icon "form" at bounding box center [556, 173] width 7 height 7
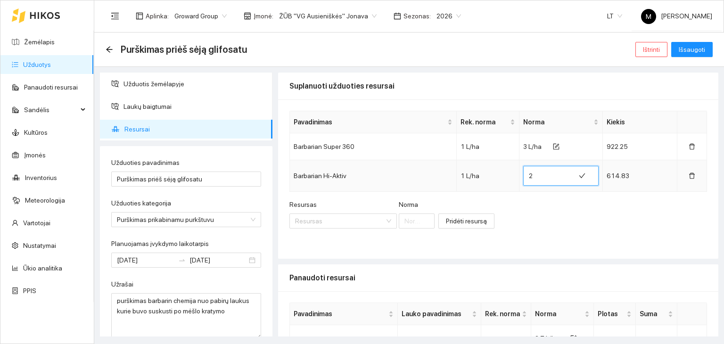
click at [536, 174] on input "2" at bounding box center [549, 175] width 41 height 15
type input "2.13"
click at [702, 48] on span "Išsaugoti" at bounding box center [692, 49] width 26 height 10
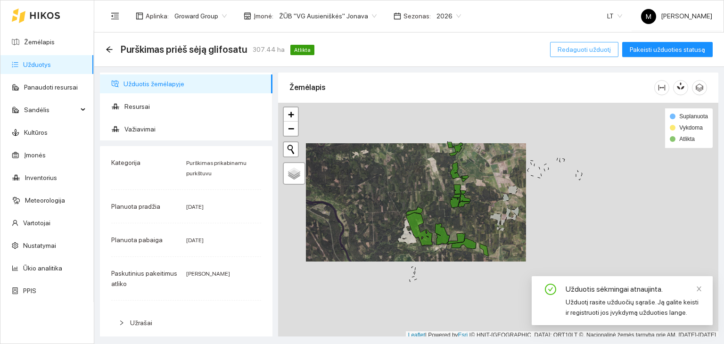
click at [576, 44] on button "Redaguoti užduotį" at bounding box center [584, 49] width 68 height 15
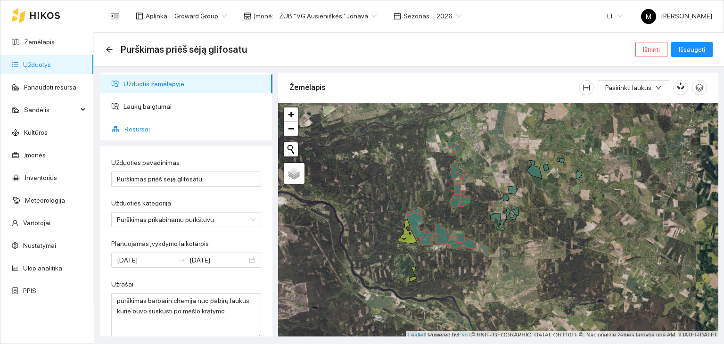
click at [141, 131] on span "Resursai" at bounding box center [194, 129] width 141 height 19
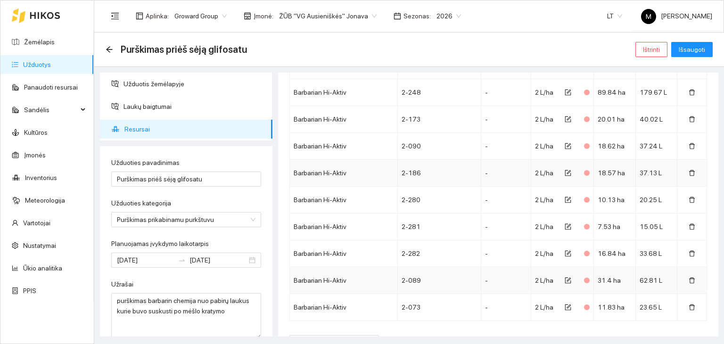
scroll to position [490, 0]
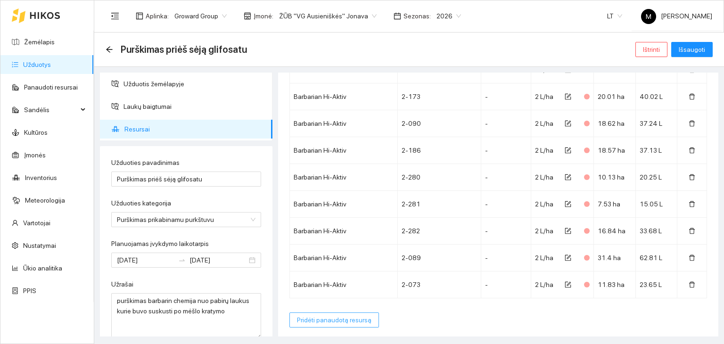
click at [336, 319] on span "Pridėti panaudotą resursą" at bounding box center [334, 320] width 75 height 10
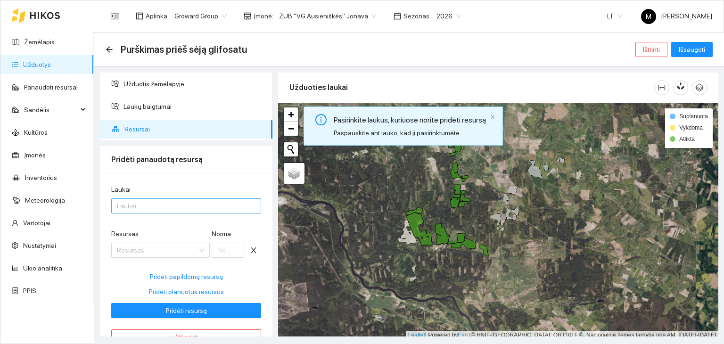
click at [177, 207] on div at bounding box center [182, 205] width 136 height 11
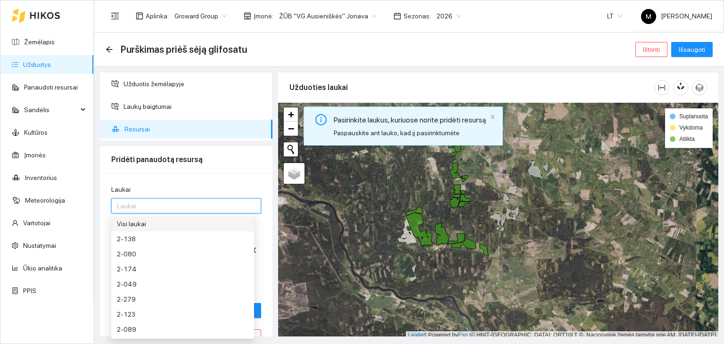
click at [175, 222] on div "Visi laukai" at bounding box center [183, 224] width 132 height 10
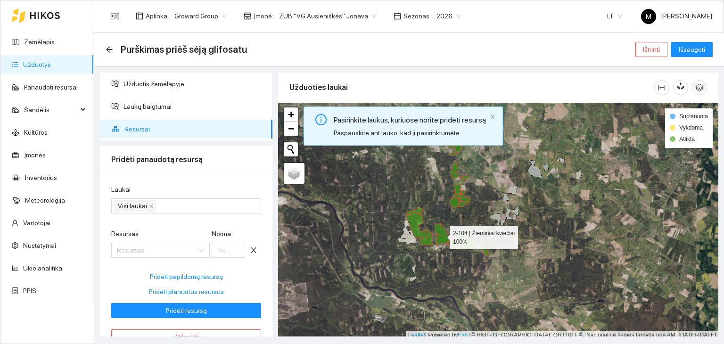
click at [440, 232] on icon at bounding box center [442, 235] width 15 height 22
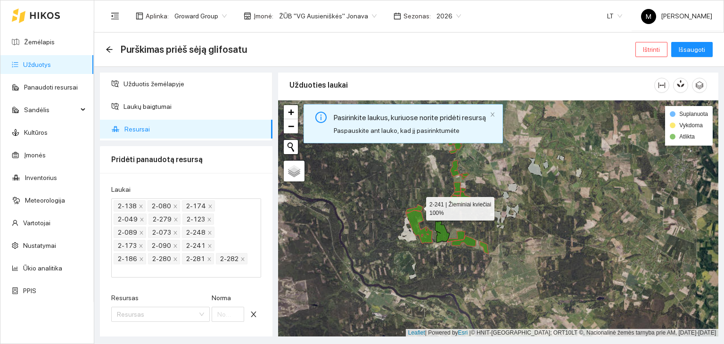
click at [418, 206] on icon at bounding box center [414, 209] width 17 height 8
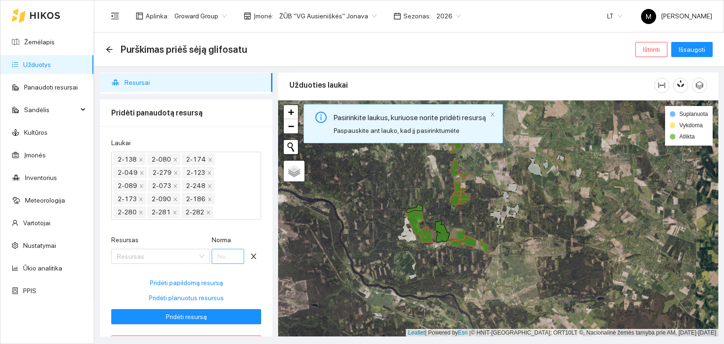
scroll to position [75, 0]
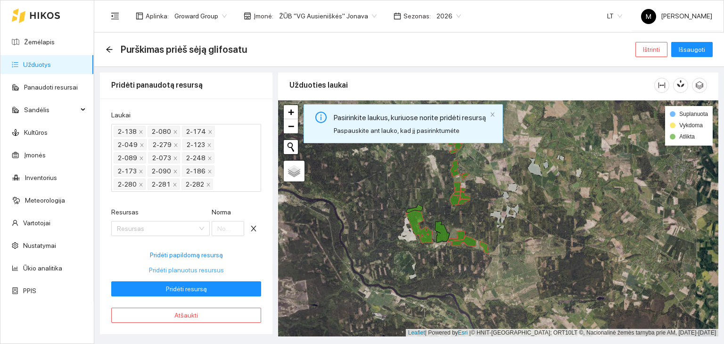
click at [194, 270] on span "Pridėti planuotus resursus" at bounding box center [186, 270] width 75 height 10
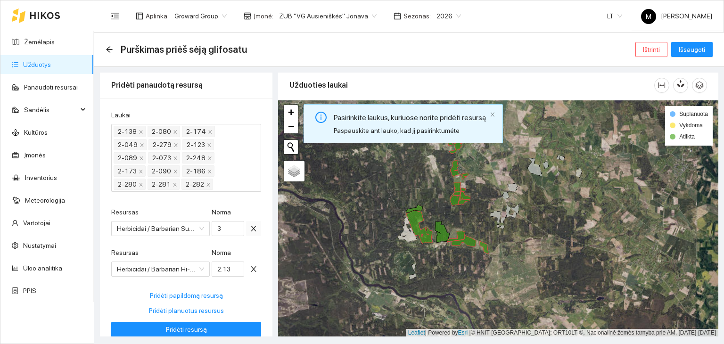
click at [250, 227] on icon "close" at bounding box center [254, 229] width 8 height 8
type input "2.13"
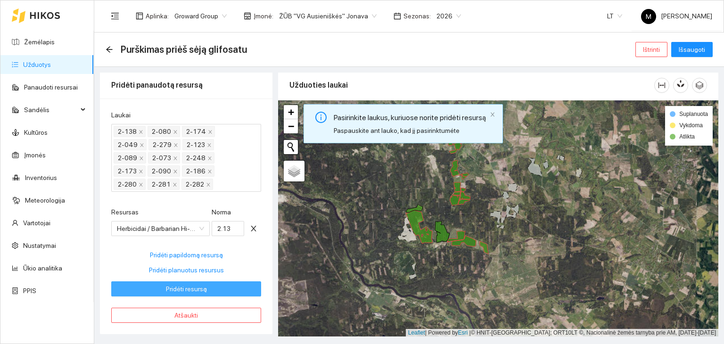
click at [206, 288] on button "Pridėti resursą" at bounding box center [186, 289] width 150 height 15
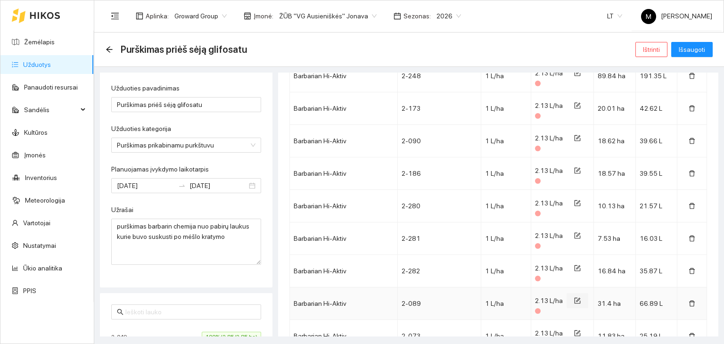
scroll to position [575, 0]
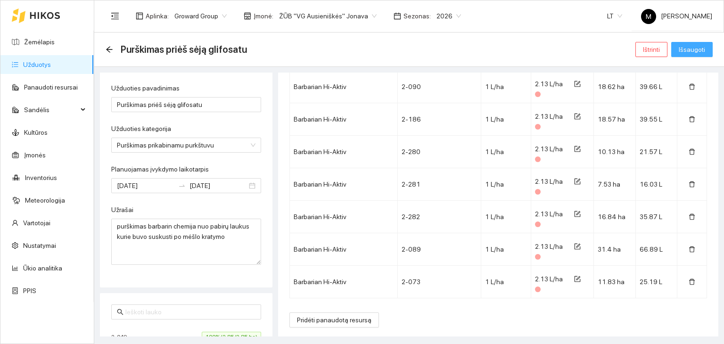
click at [702, 48] on span "Išsaugoti" at bounding box center [692, 49] width 26 height 10
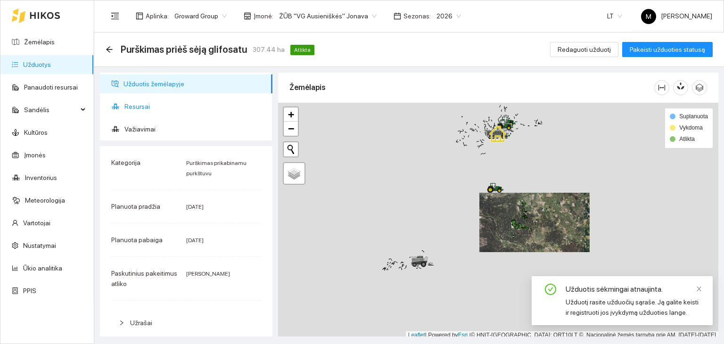
click at [157, 109] on span "Resursai" at bounding box center [194, 106] width 141 height 19
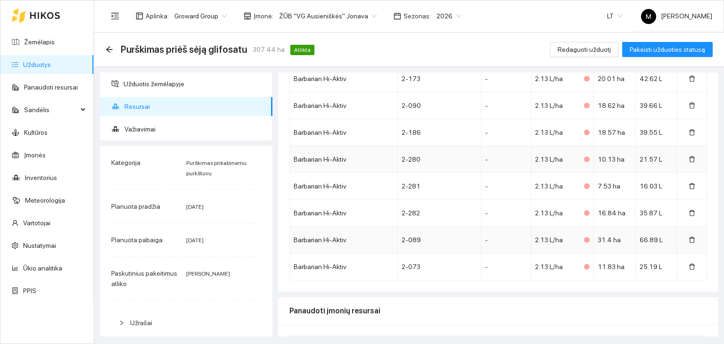
scroll to position [485, 0]
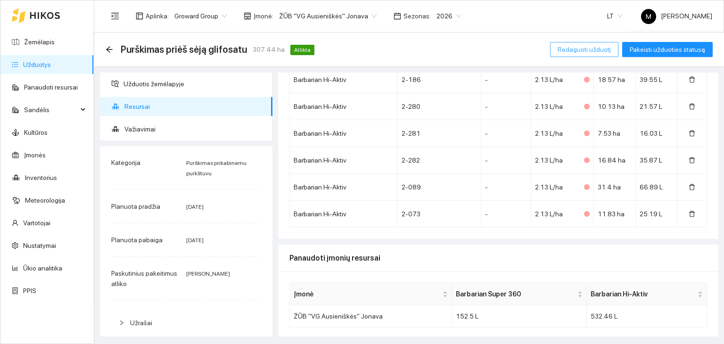
click at [597, 53] on span "Redaguoti užduotį" at bounding box center [584, 49] width 53 height 10
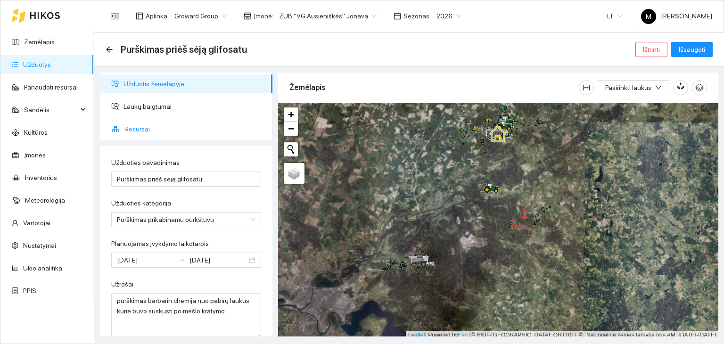
click at [145, 125] on span "Resursai" at bounding box center [194, 129] width 141 height 19
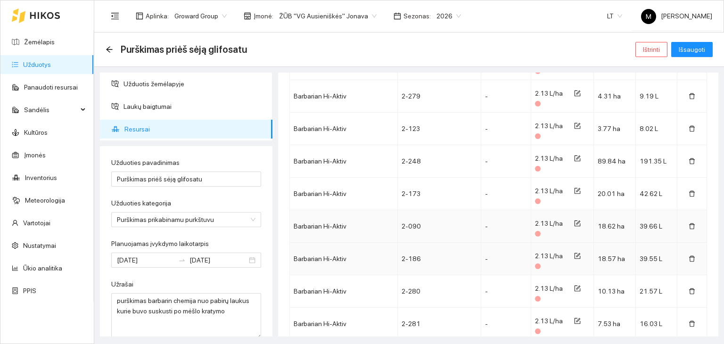
scroll to position [434, 0]
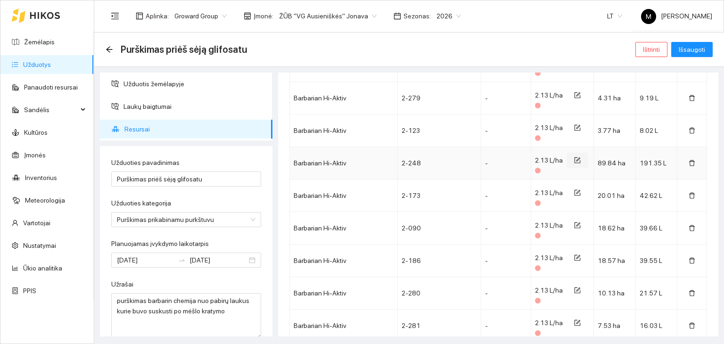
click at [577, 158] on icon "form" at bounding box center [579, 160] width 4 height 4
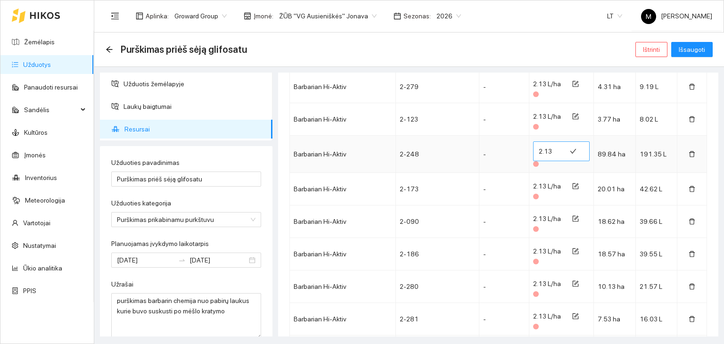
click at [547, 150] on input "2.13" at bounding box center [550, 151] width 22 height 15
type input "2.25"
click at [689, 46] on span "Išsaugoti" at bounding box center [692, 49] width 26 height 10
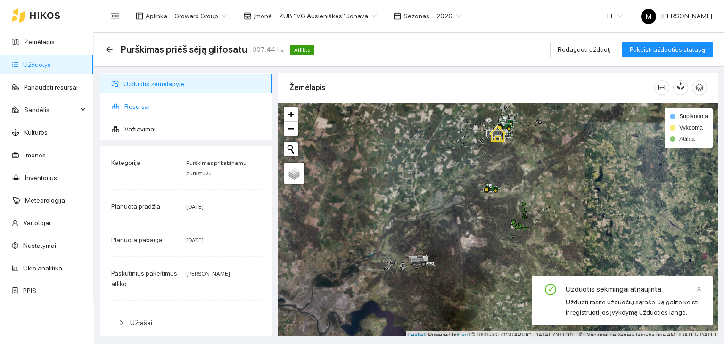
click at [141, 107] on span "Resursai" at bounding box center [194, 106] width 141 height 19
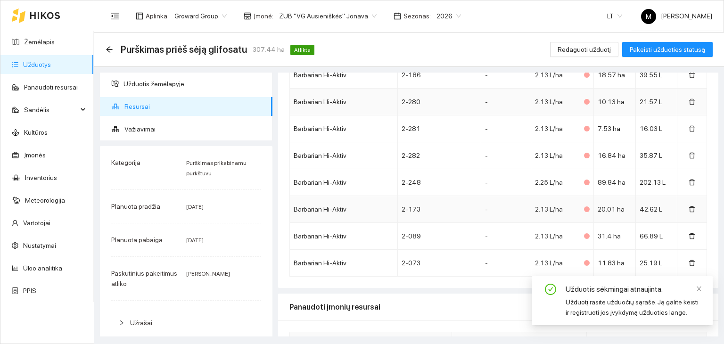
scroll to position [485, 0]
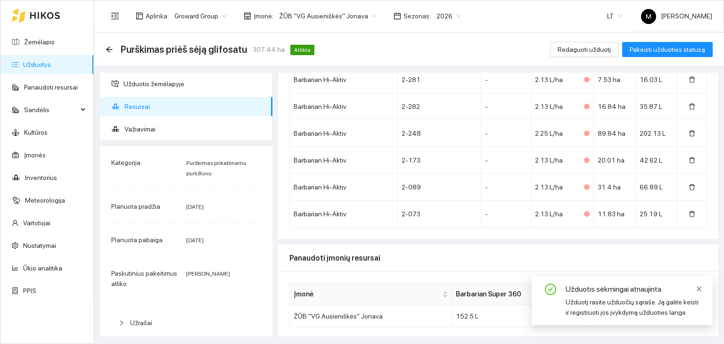
click at [698, 287] on icon "close" at bounding box center [699, 289] width 7 height 7
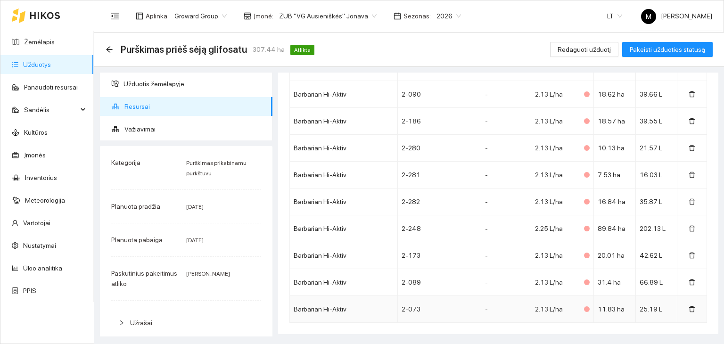
scroll to position [343, 0]
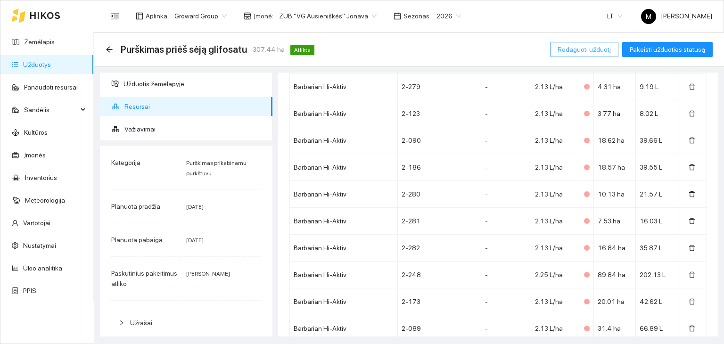
click at [599, 53] on span "Redaguoti užduotį" at bounding box center [584, 49] width 53 height 10
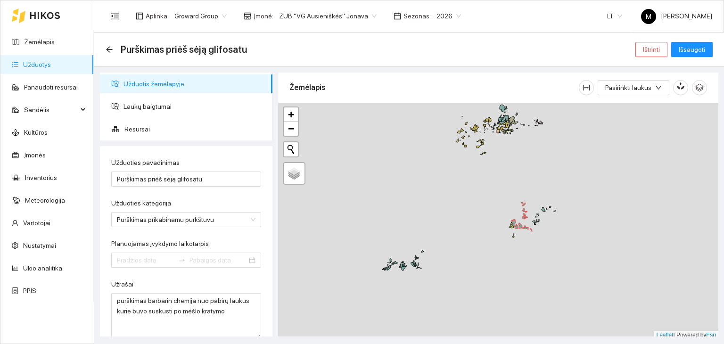
type input "[DATE]"
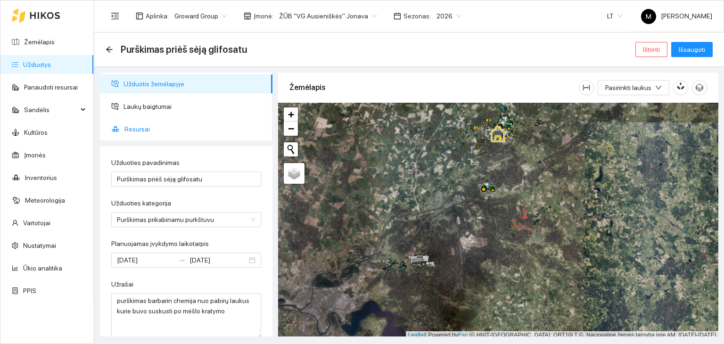
click at [132, 131] on span "Resursai" at bounding box center [194, 129] width 141 height 19
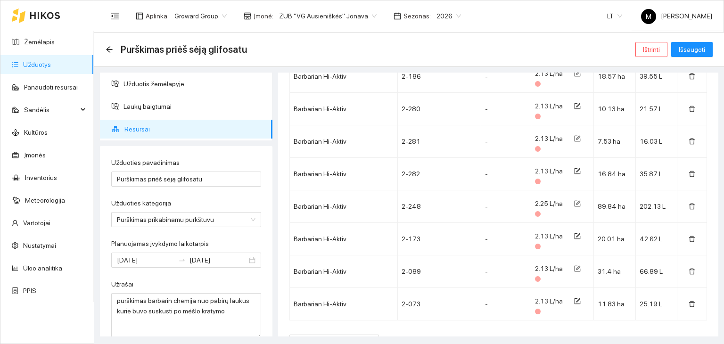
scroll to position [566, 0]
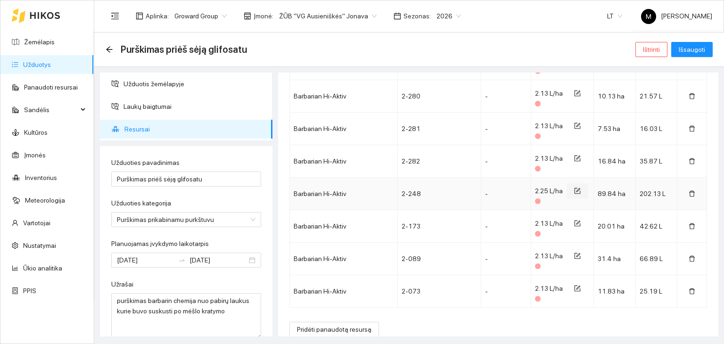
click at [574, 190] on icon "form" at bounding box center [577, 191] width 7 height 7
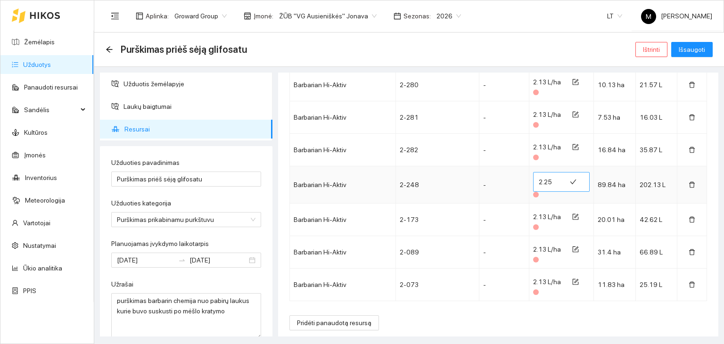
click at [546, 181] on input "2.25" at bounding box center [550, 181] width 22 height 15
type input "2.22"
click at [694, 50] on span "Išsaugoti" at bounding box center [692, 49] width 26 height 10
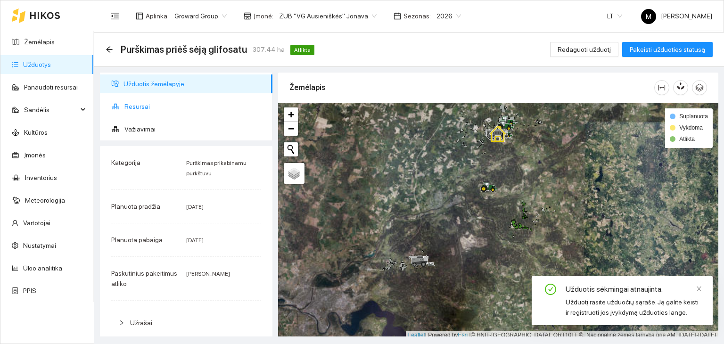
click at [170, 107] on span "Resursai" at bounding box center [194, 106] width 141 height 19
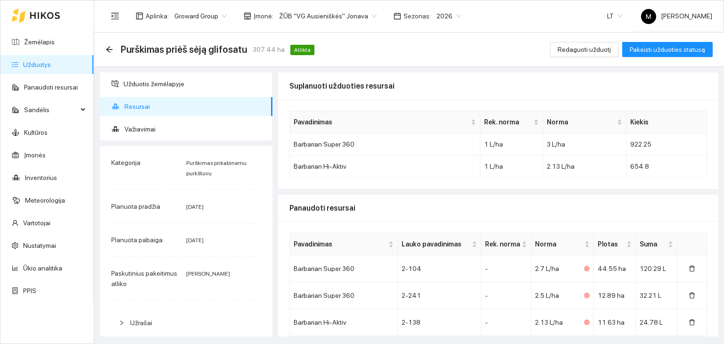
scroll to position [47, 0]
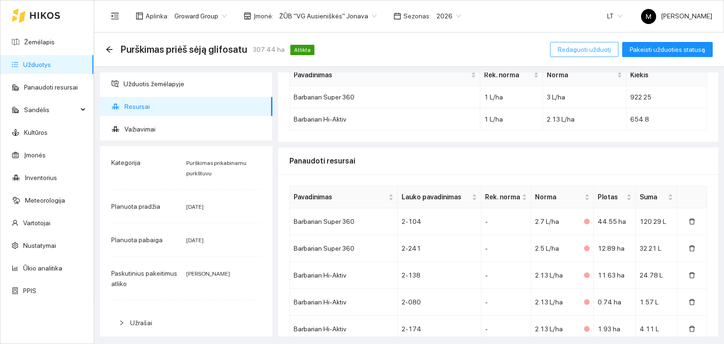
click at [586, 47] on span "Redaguoti užduotį" at bounding box center [584, 49] width 53 height 10
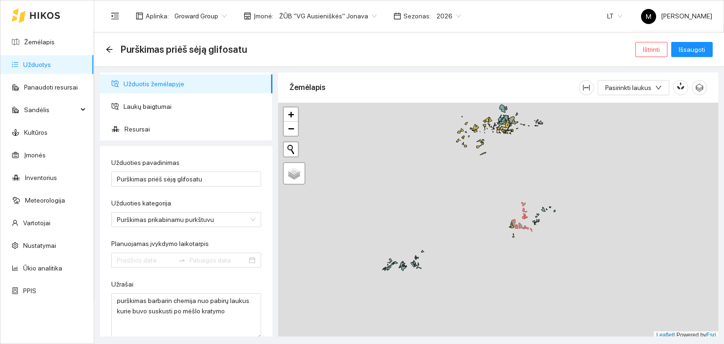
type input "[DATE]"
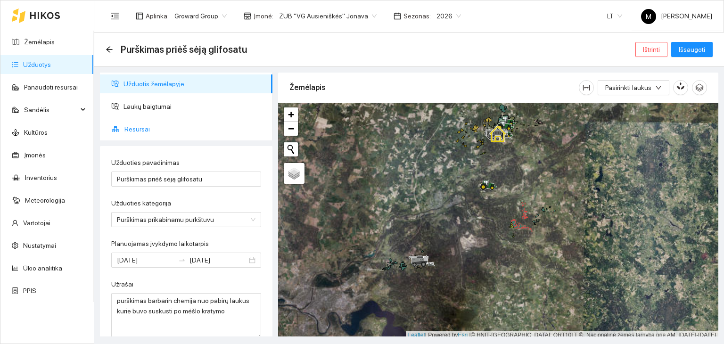
click at [143, 121] on span "Resursai" at bounding box center [194, 129] width 141 height 19
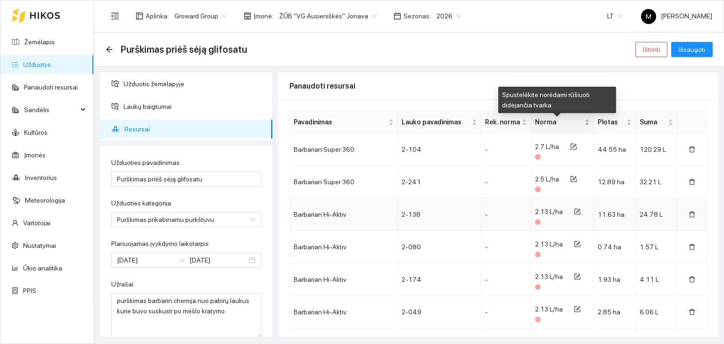
scroll to position [197, 0]
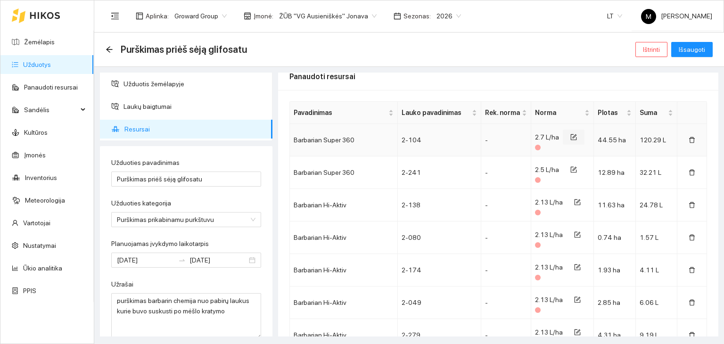
click at [571, 137] on icon "form" at bounding box center [574, 137] width 7 height 7
click at [542, 138] on input "2.7" at bounding box center [550, 139] width 22 height 15
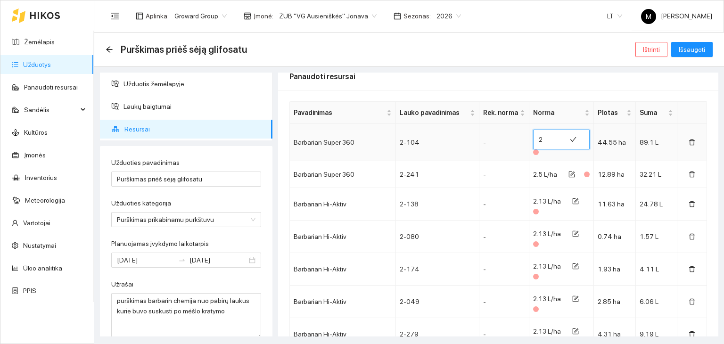
type input "2.7"
click at [536, 182] on td "2.5 L/ha" at bounding box center [562, 174] width 65 height 27
click at [541, 174] on span "2.5 L/ha" at bounding box center [545, 175] width 24 height 8
click at [569, 174] on icon "form" at bounding box center [572, 174] width 7 height 7
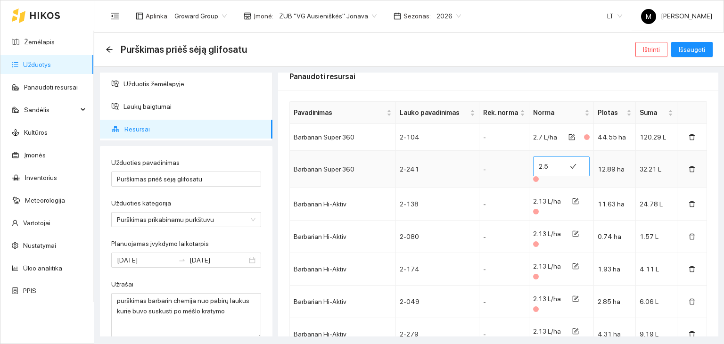
click at [547, 166] on input "2.5" at bounding box center [550, 166] width 22 height 15
type input "2.35"
click at [689, 51] on span "Išsaugoti" at bounding box center [692, 49] width 26 height 10
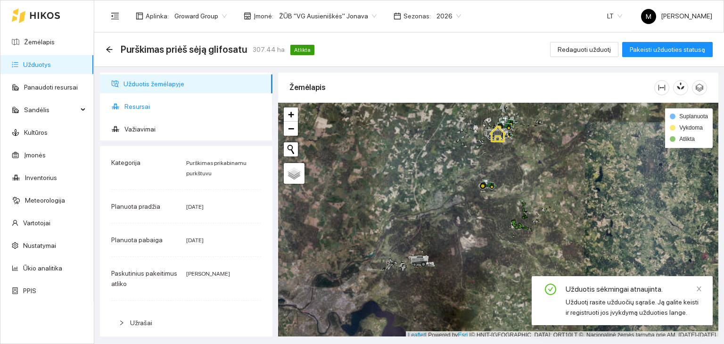
click at [154, 111] on span "Resursai" at bounding box center [194, 106] width 141 height 19
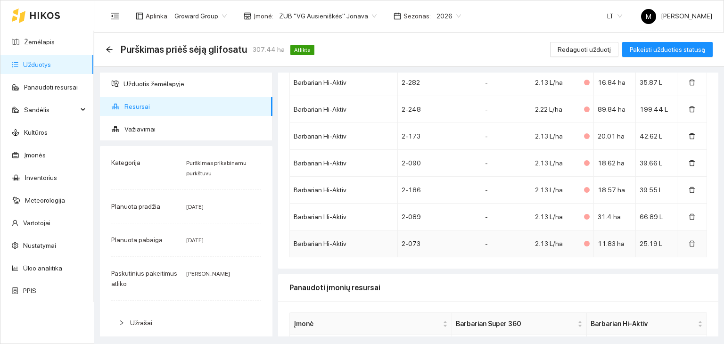
scroll to position [485, 0]
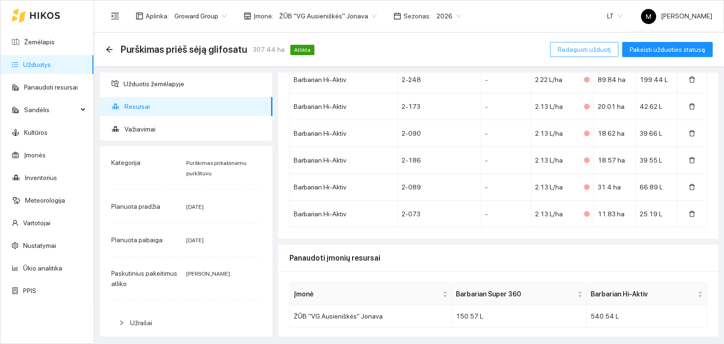
click at [580, 51] on span "Redaguoti užduotį" at bounding box center [584, 49] width 53 height 10
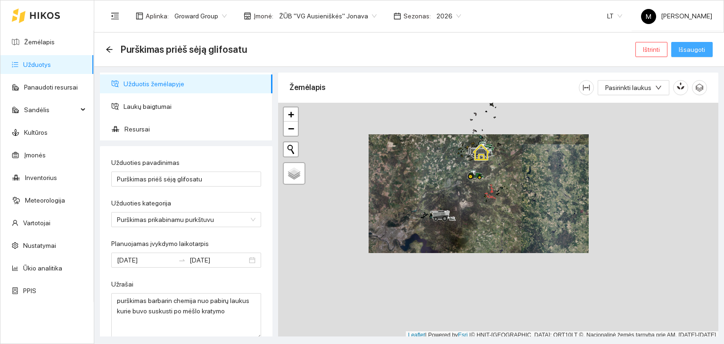
click at [694, 51] on span "Išsaugoti" at bounding box center [692, 49] width 26 height 10
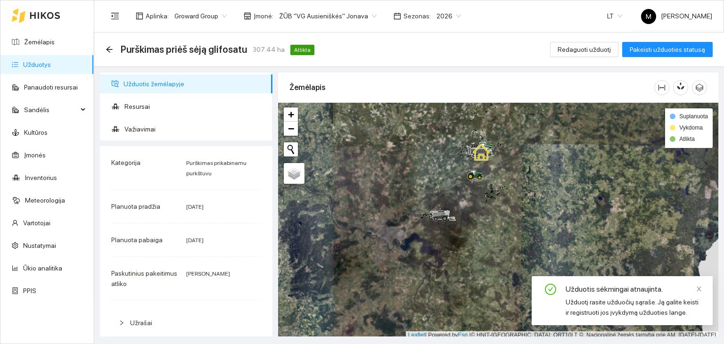
click at [51, 66] on link "Užduotys" at bounding box center [37, 65] width 28 height 8
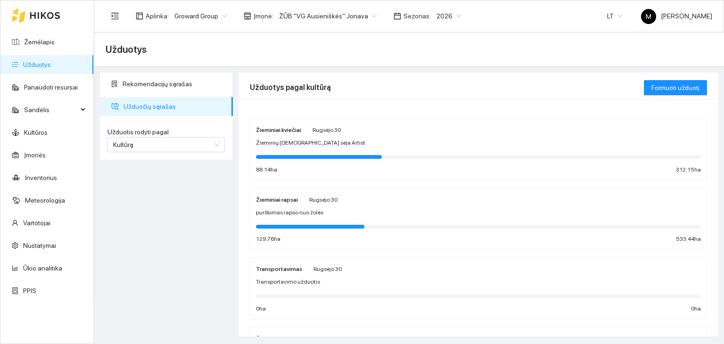
click at [298, 152] on div at bounding box center [478, 156] width 445 height 10
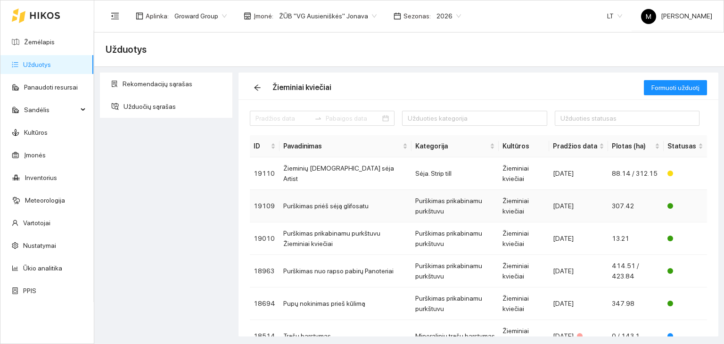
click at [346, 202] on td "Purškimas priėš sėją glifosatu" at bounding box center [346, 206] width 132 height 33
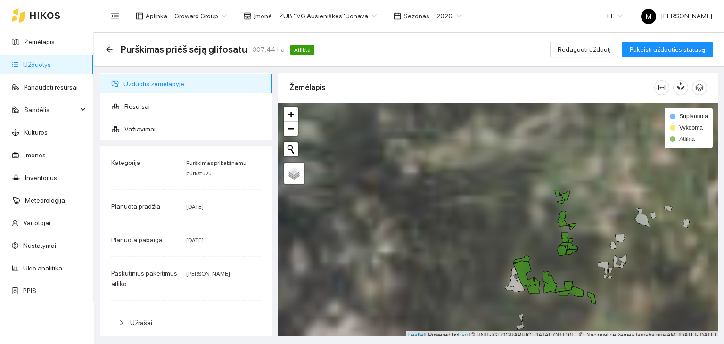
click at [51, 63] on link "Užduotys" at bounding box center [37, 65] width 28 height 8
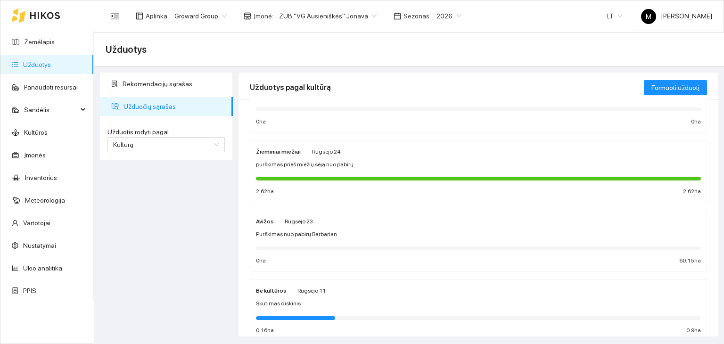
scroll to position [189, 0]
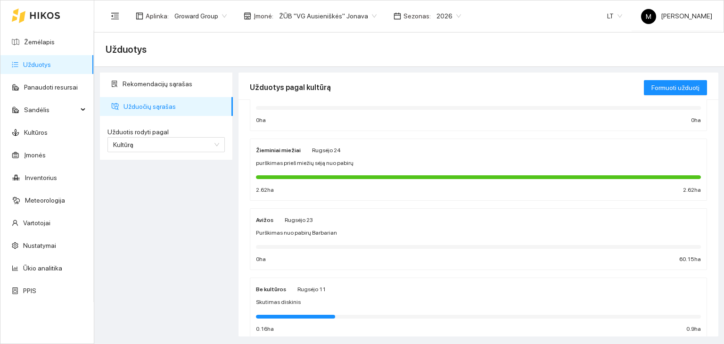
click at [321, 229] on span "Purškimas nuo pabirų Barbarian" at bounding box center [296, 233] width 81 height 9
